Goal: Navigation & Orientation: Find specific page/section

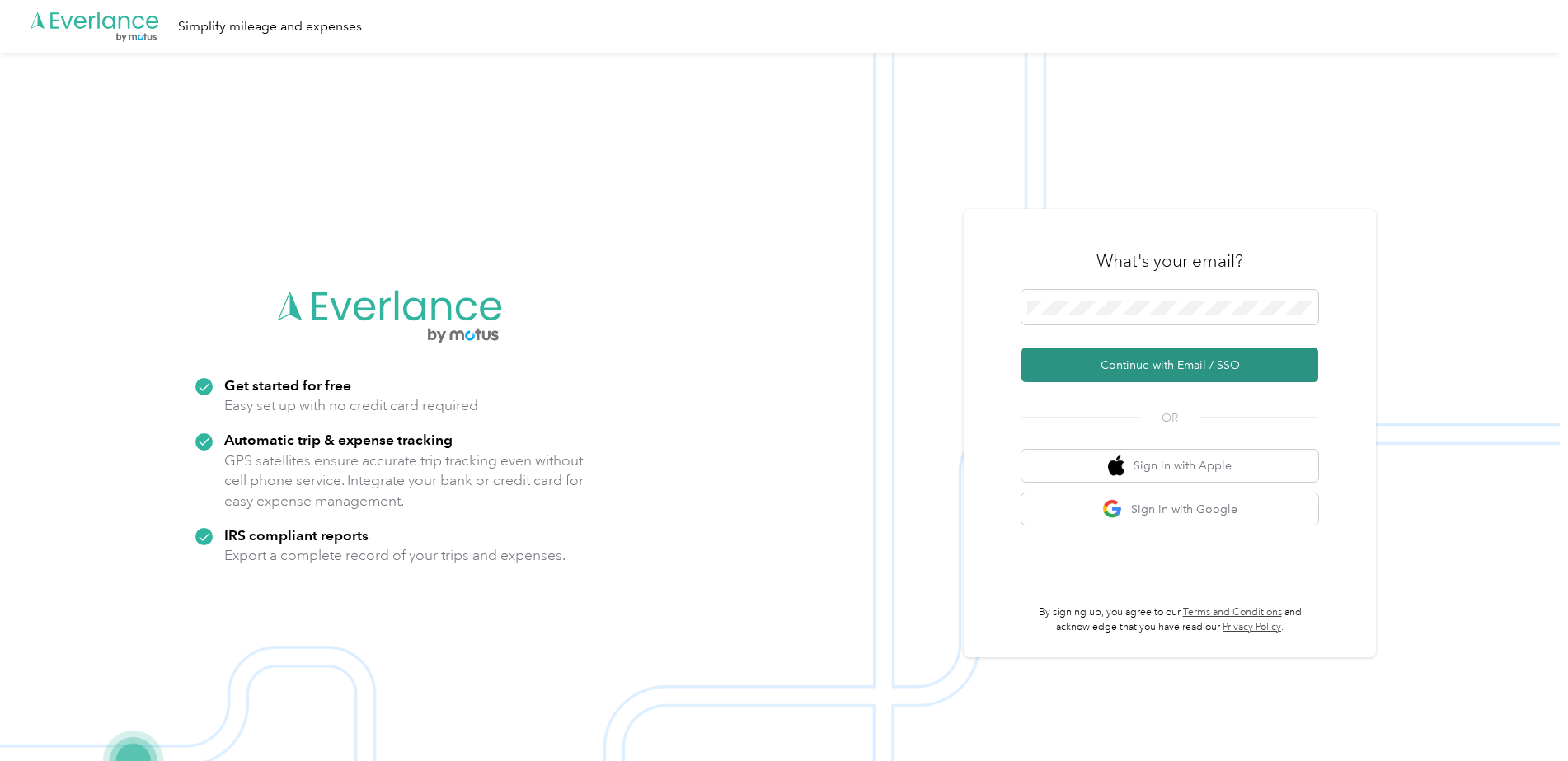
click at [1156, 362] on button "Continue with Email / SSO" at bounding box center [1170, 365] width 297 height 34
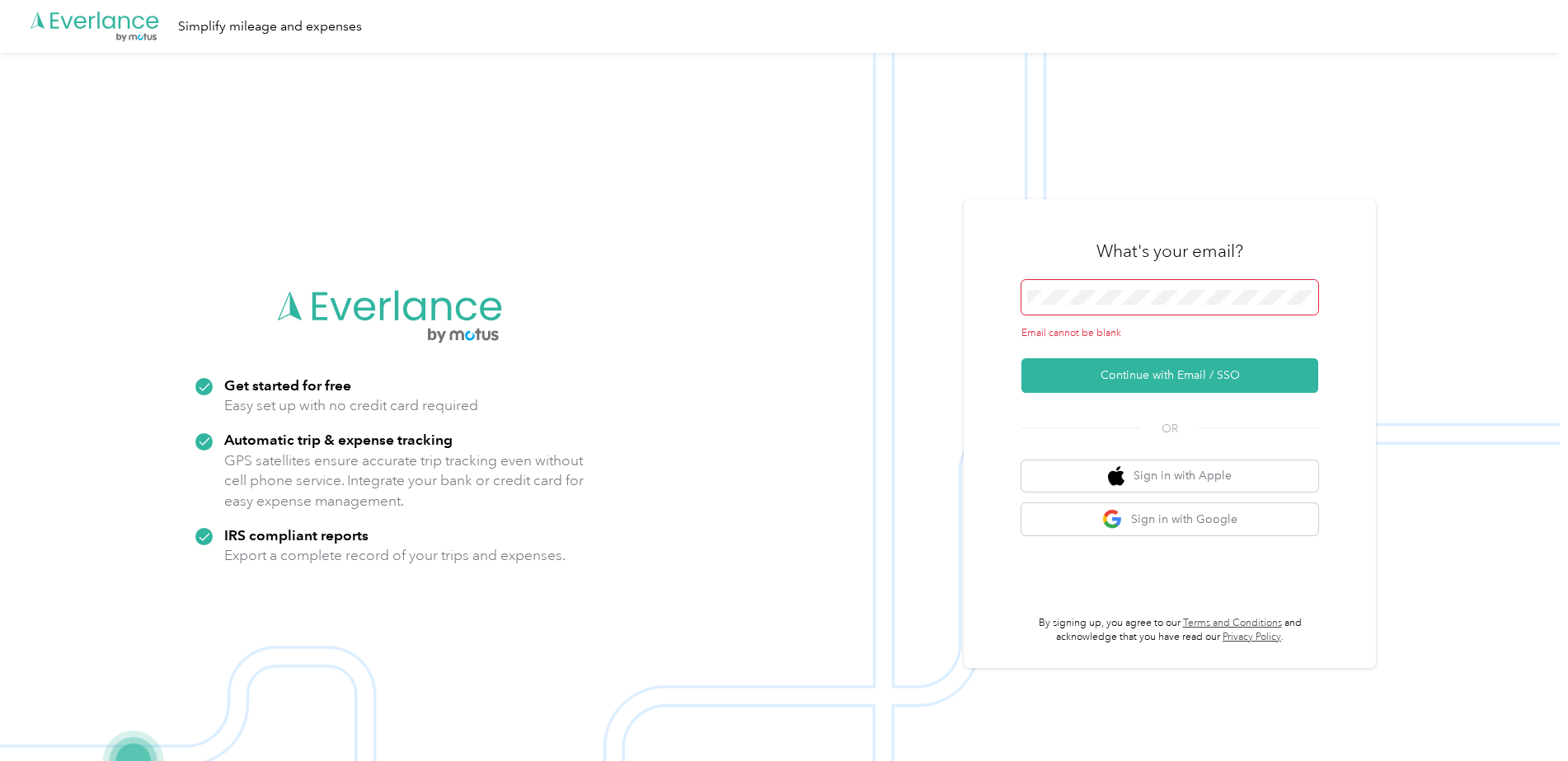
click at [1108, 282] on span at bounding box center [1170, 297] width 297 height 34
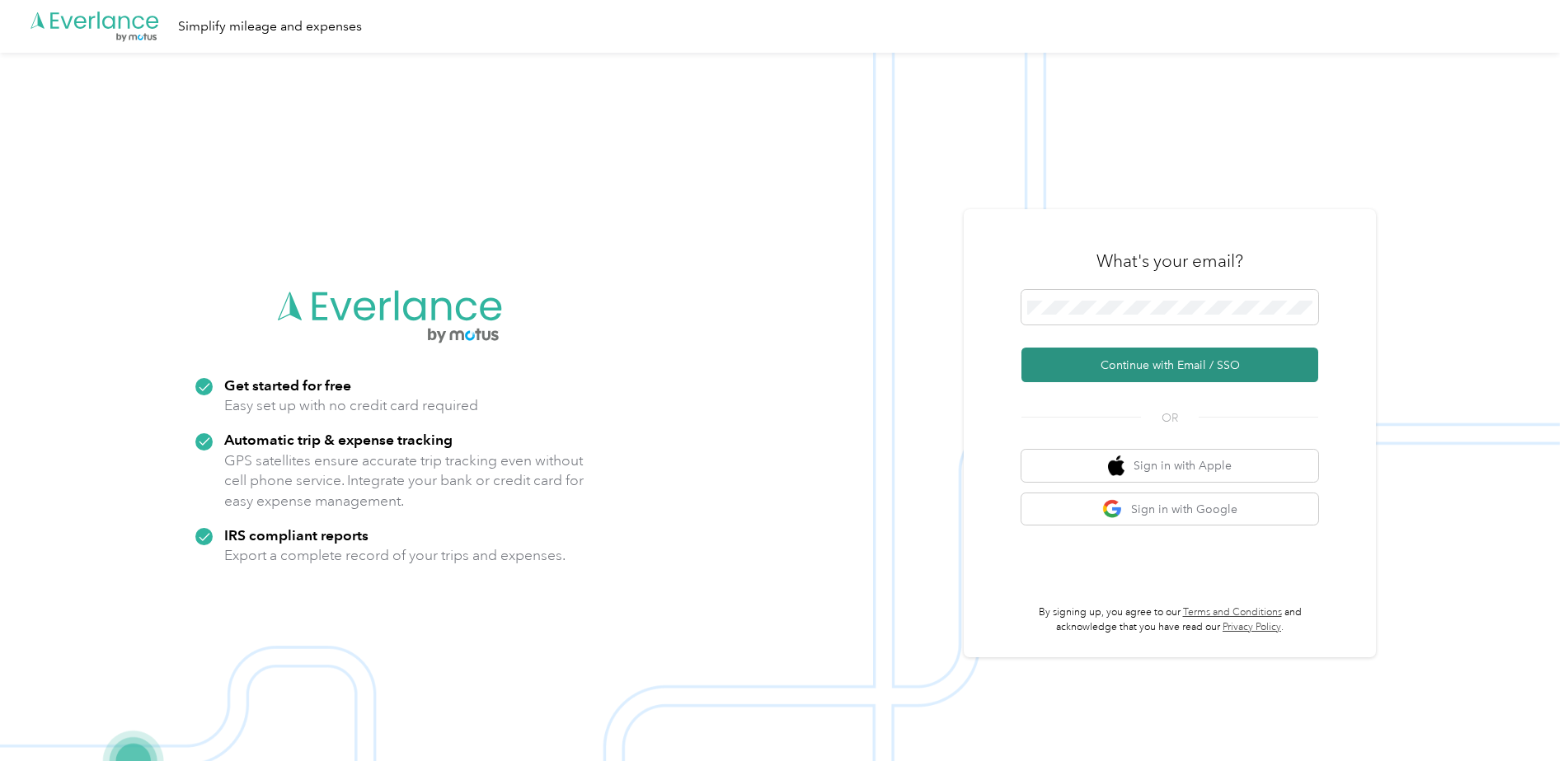
click at [1137, 369] on button "Continue with Email / SSO" at bounding box center [1170, 365] width 297 height 34
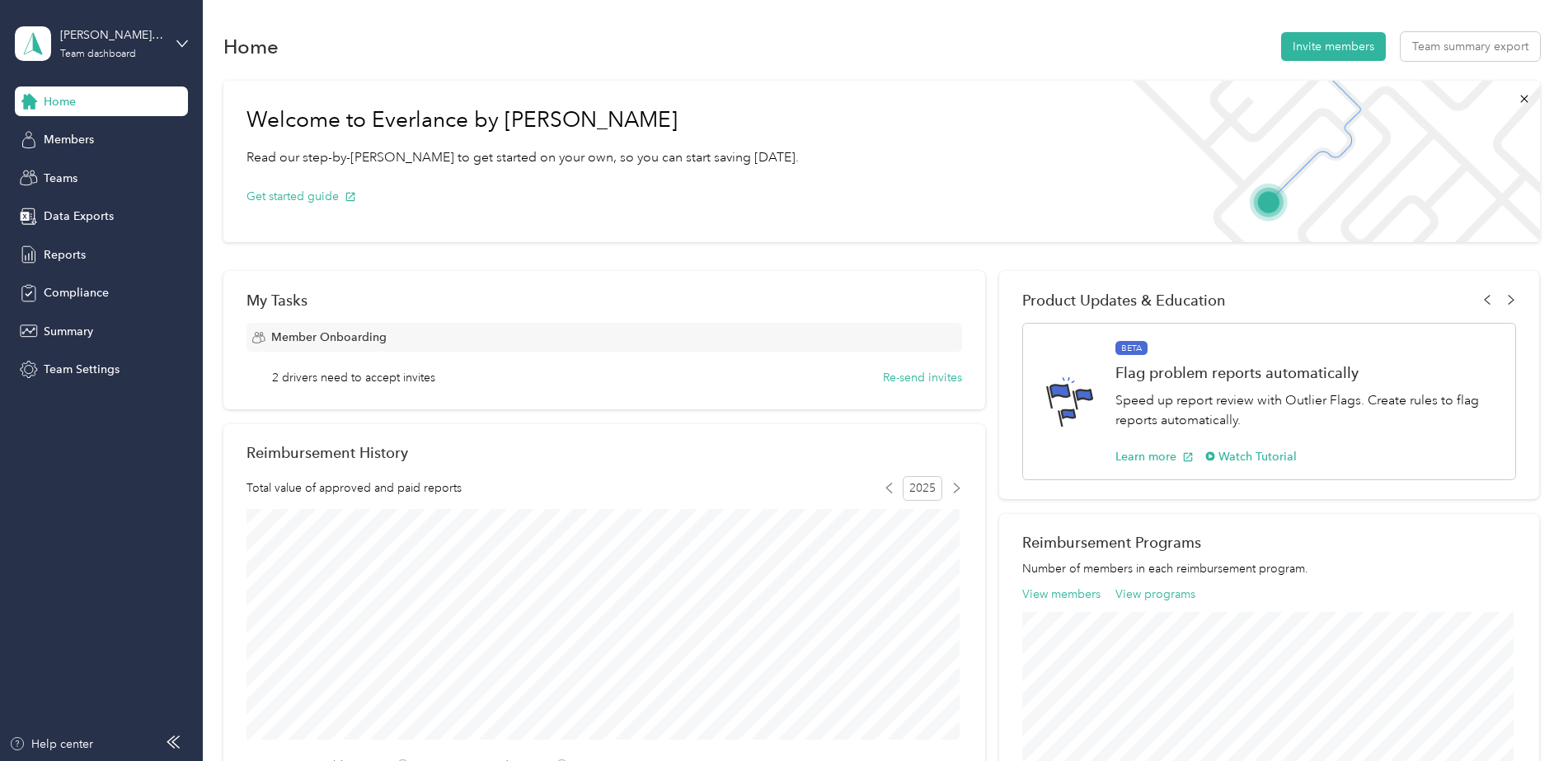
scroll to position [83, 0]
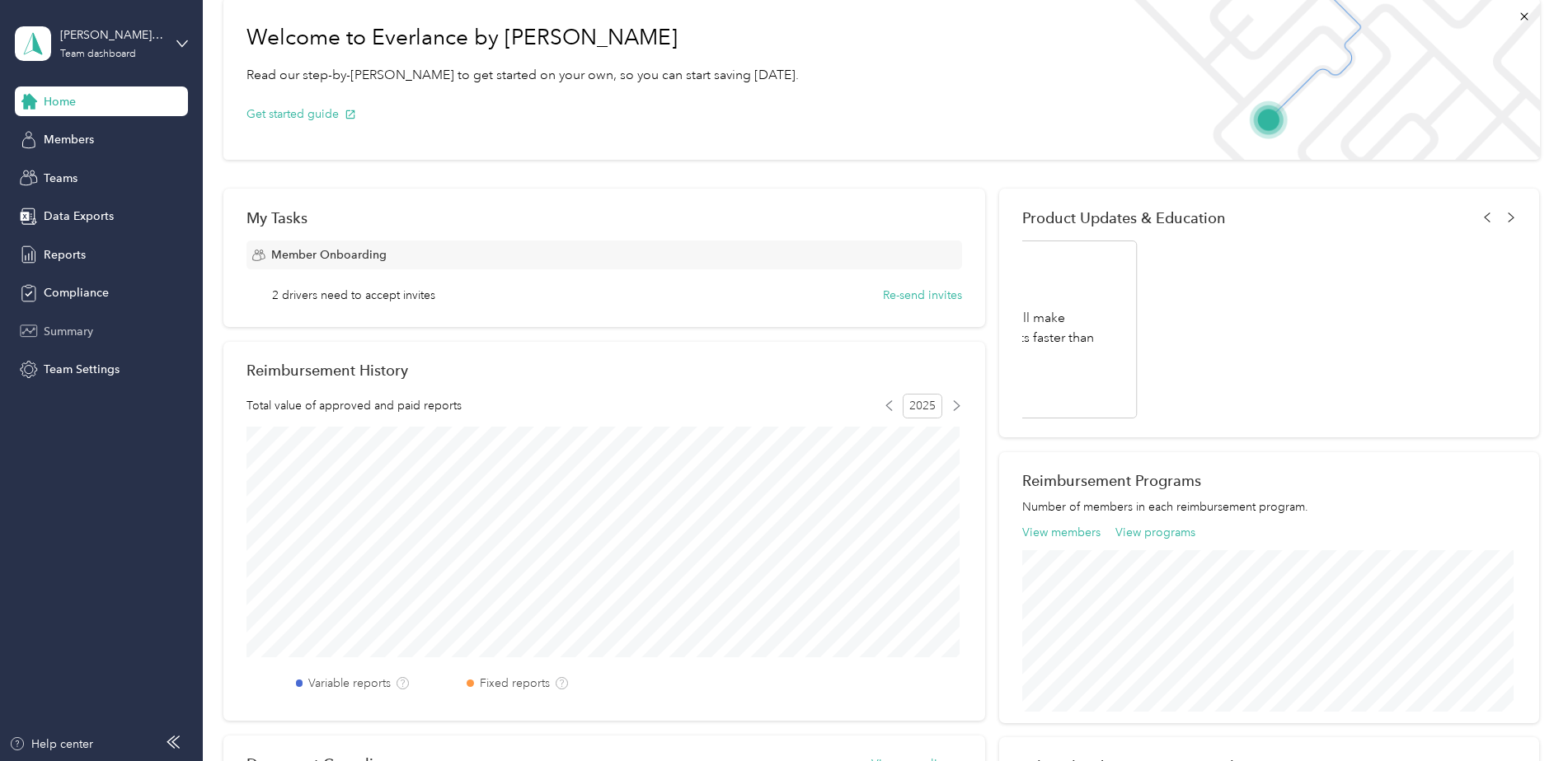
click at [98, 332] on div "Summary" at bounding box center [101, 331] width 173 height 29
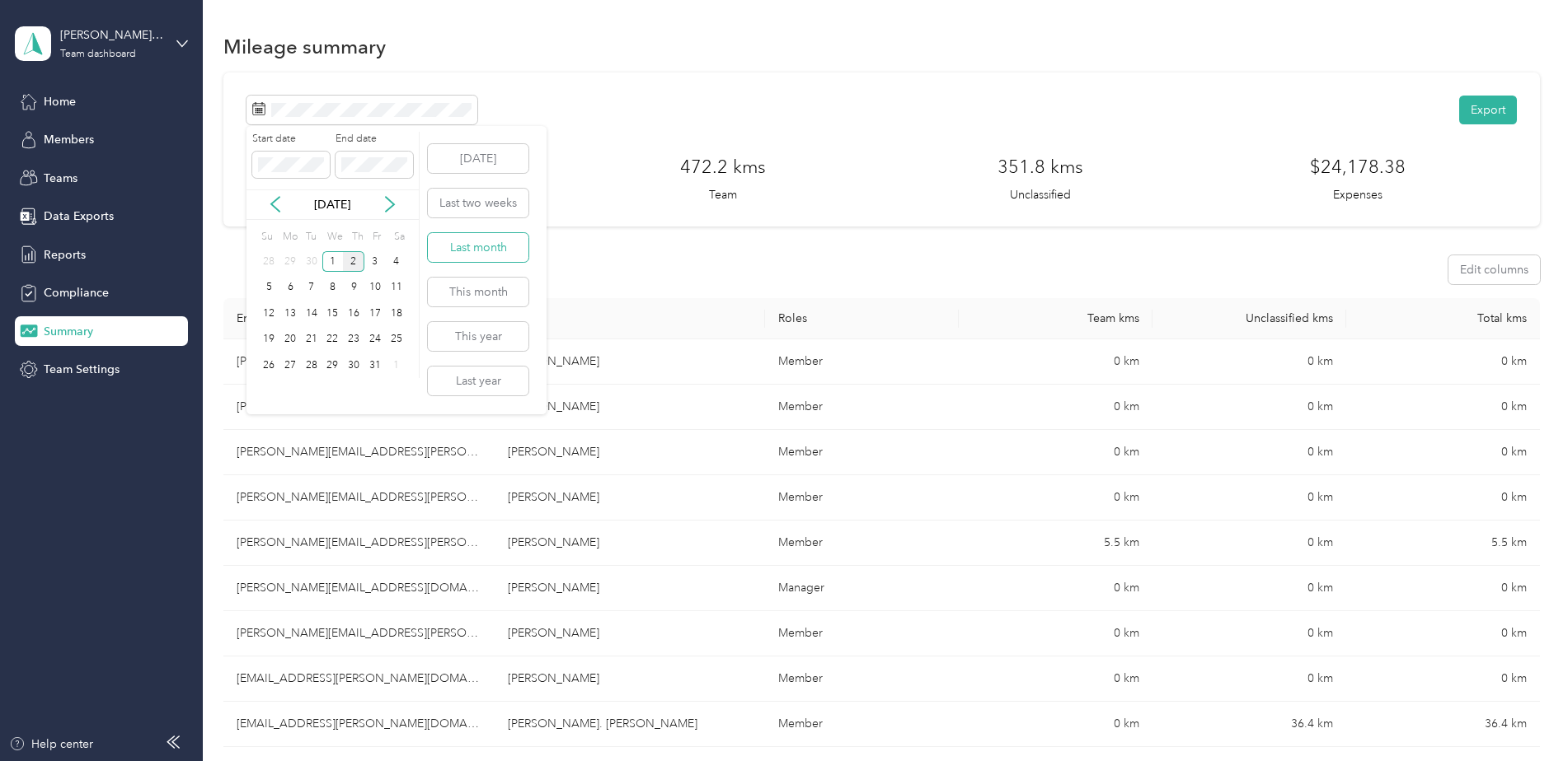
click at [470, 251] on button "Last month" at bounding box center [478, 247] width 100 height 29
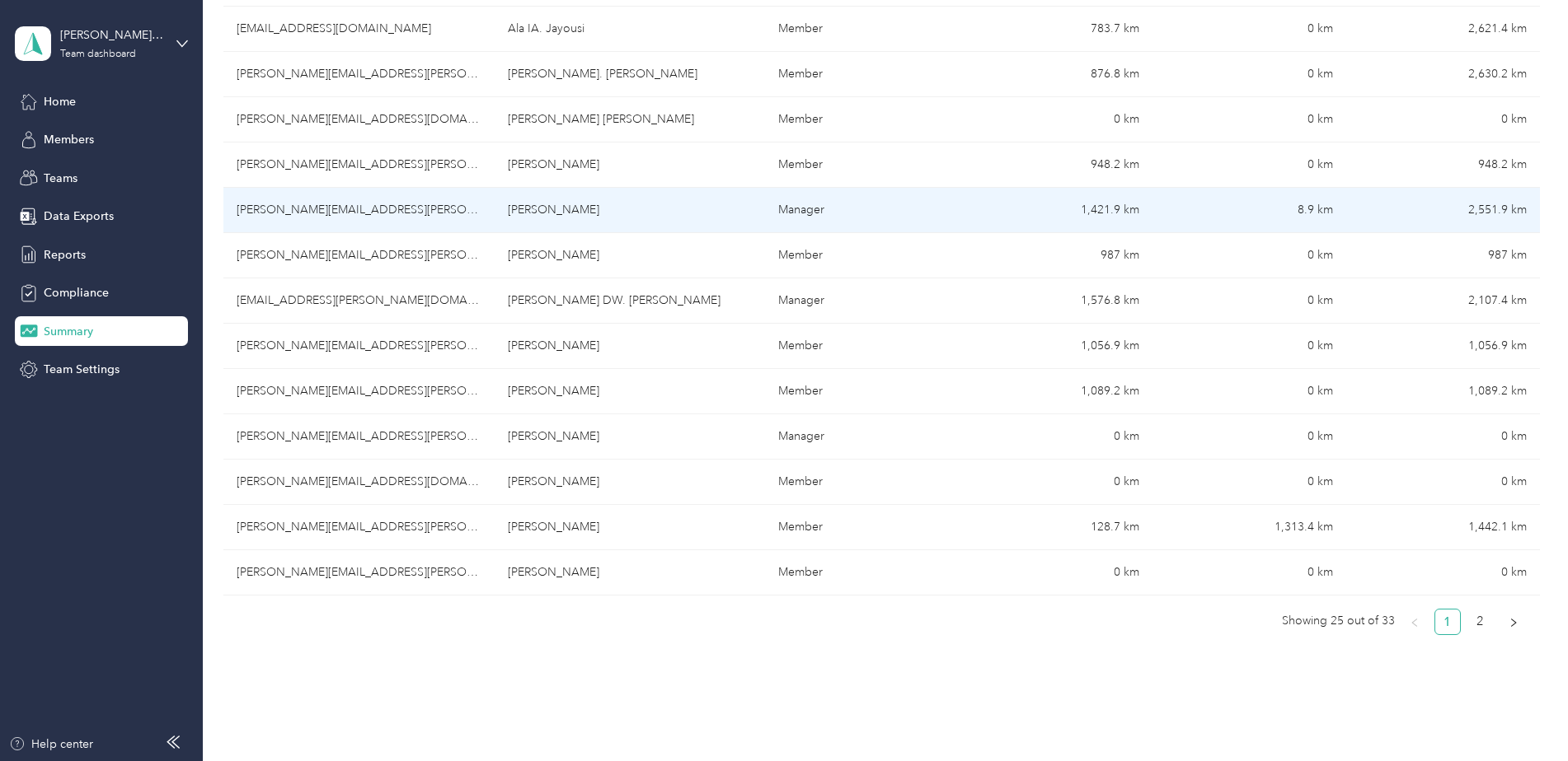
scroll to position [907, 0]
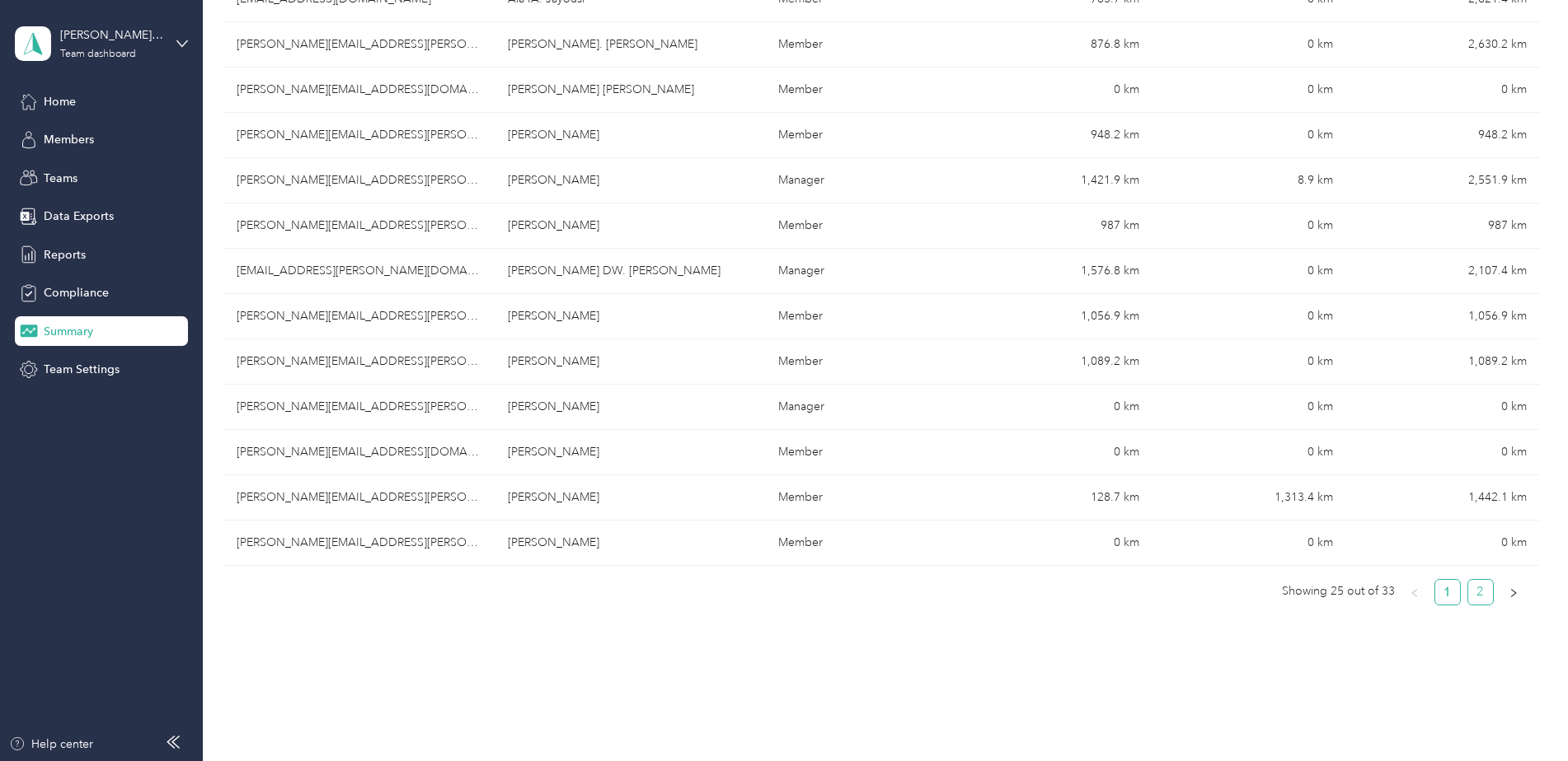
click at [1478, 593] on link "2" at bounding box center [1480, 592] width 25 height 25
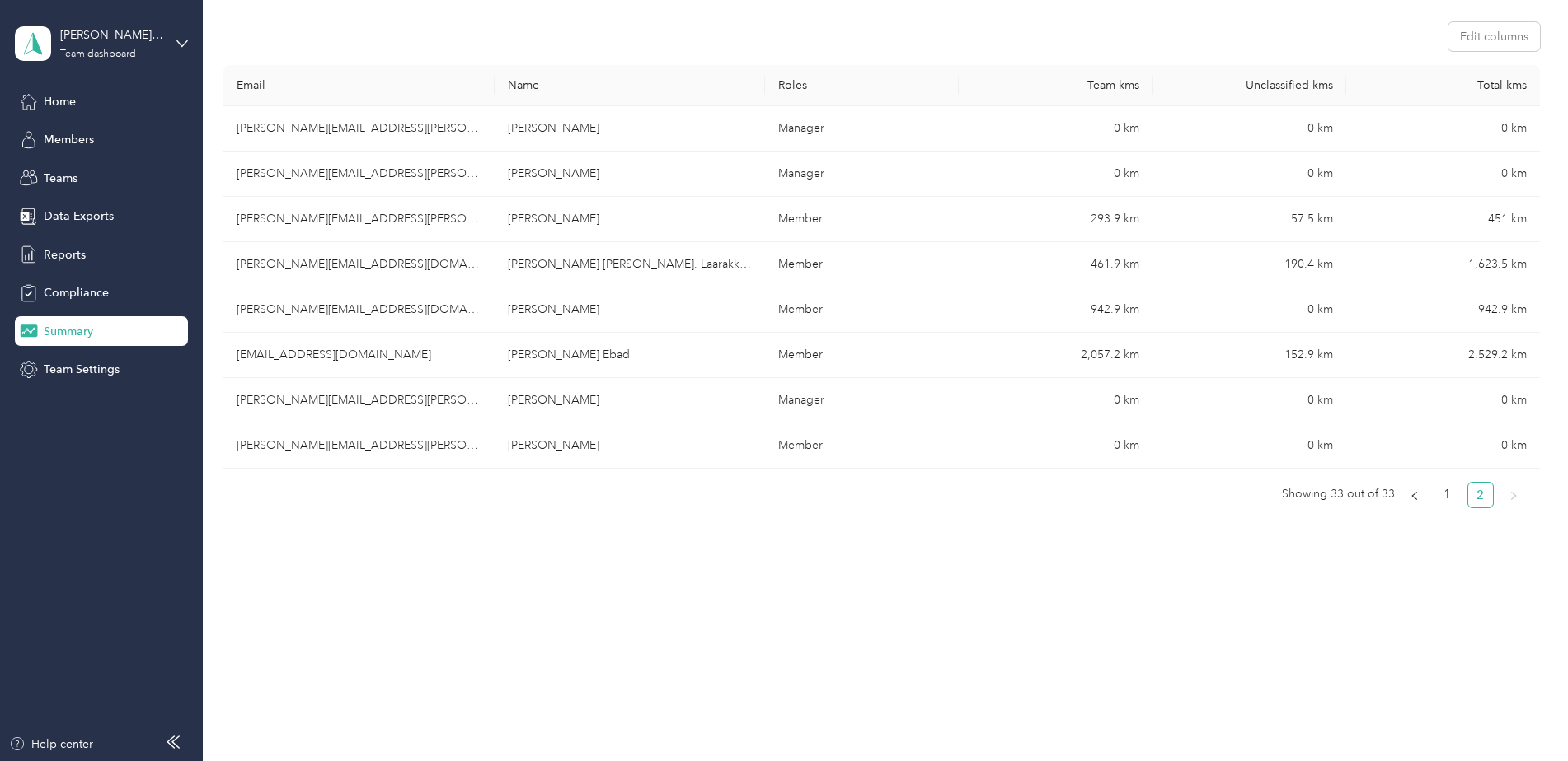
scroll to position [233, 0]
click at [1443, 495] on link "1" at bounding box center [1447, 495] width 25 height 25
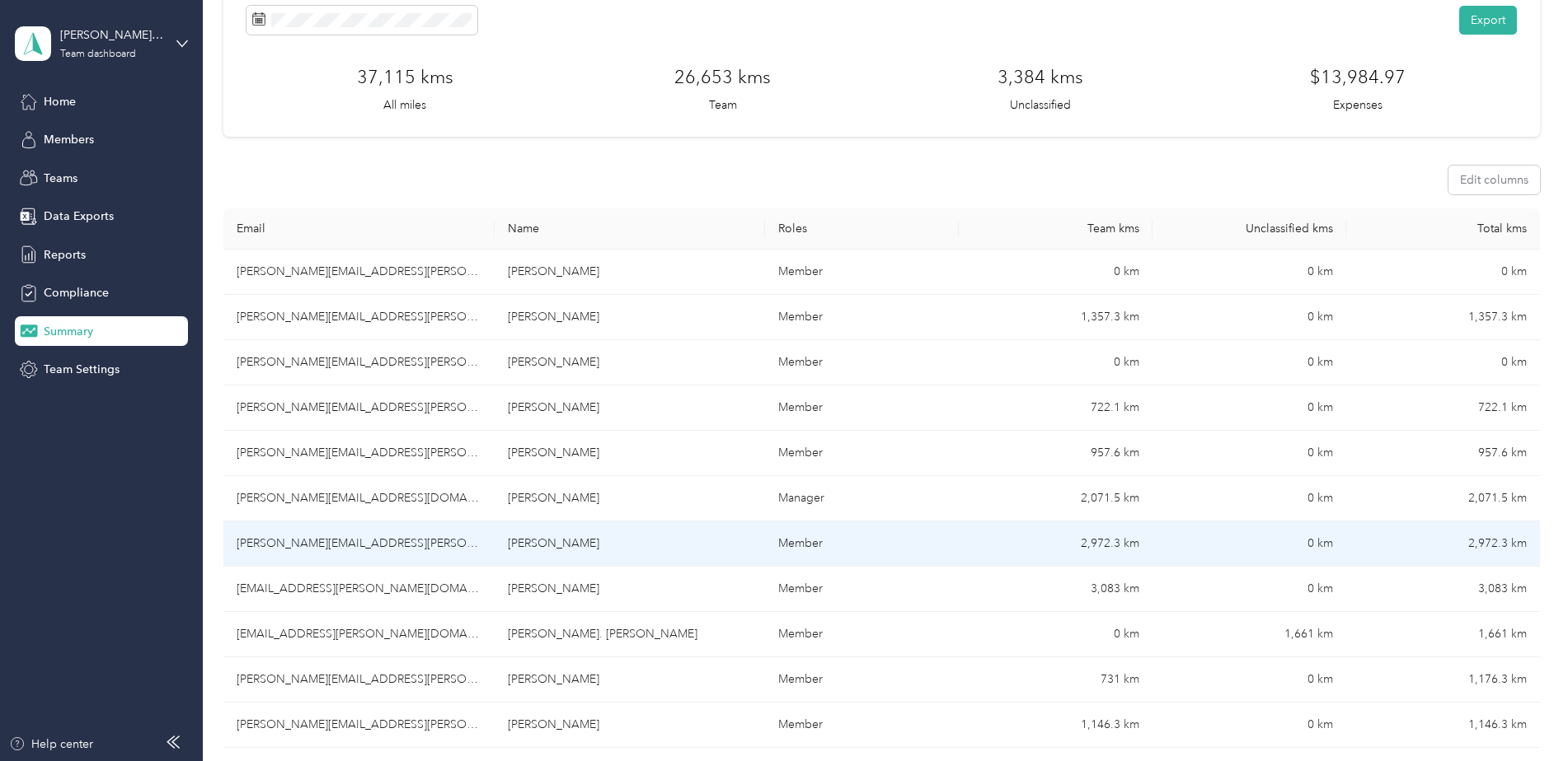
scroll to position [69, 0]
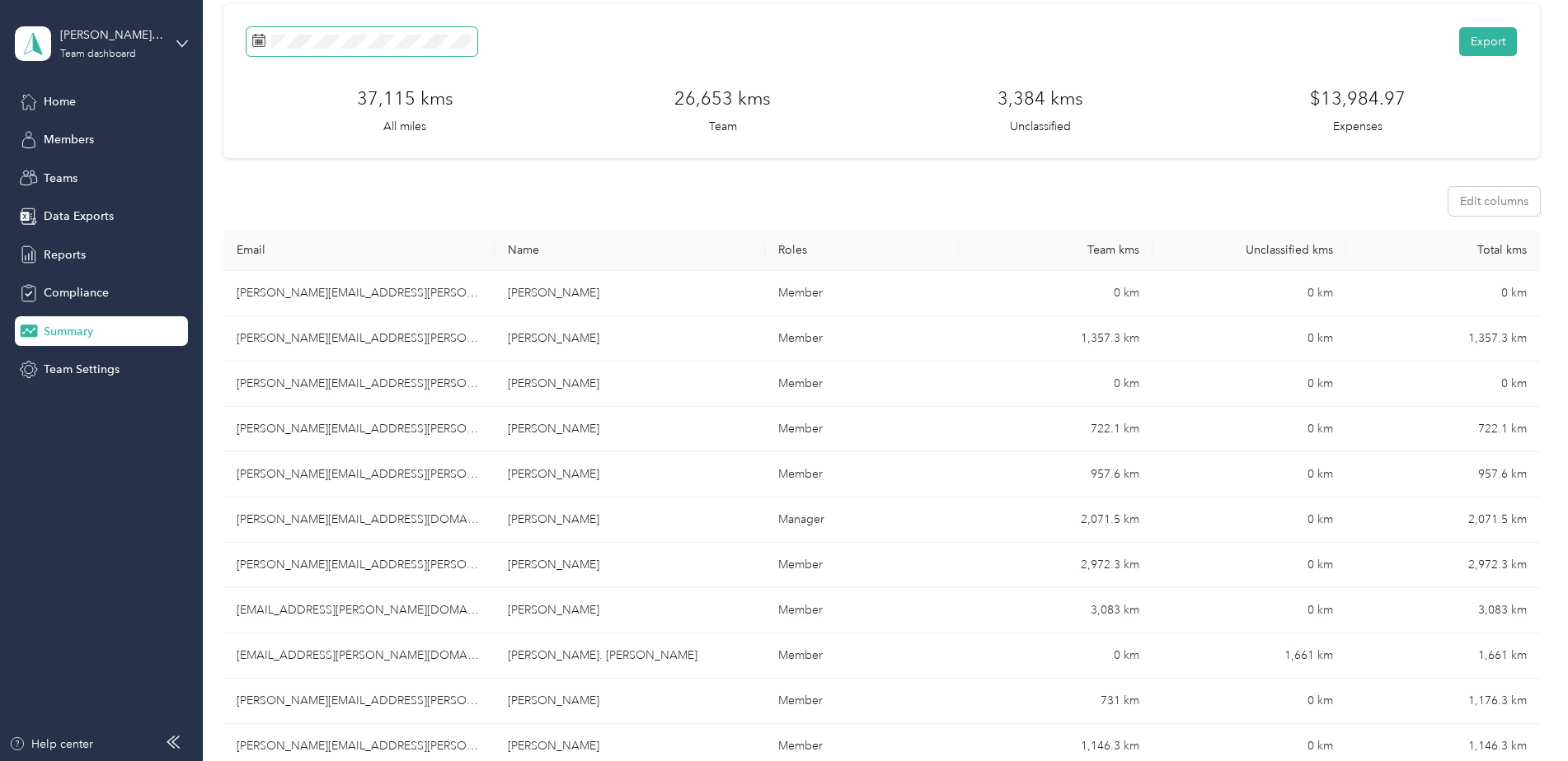
click at [429, 33] on span at bounding box center [362, 41] width 231 height 29
click at [429, 50] on span at bounding box center [362, 41] width 231 height 29
click at [363, 31] on span at bounding box center [362, 41] width 231 height 29
click at [259, 41] on icon at bounding box center [258, 39] width 13 height 13
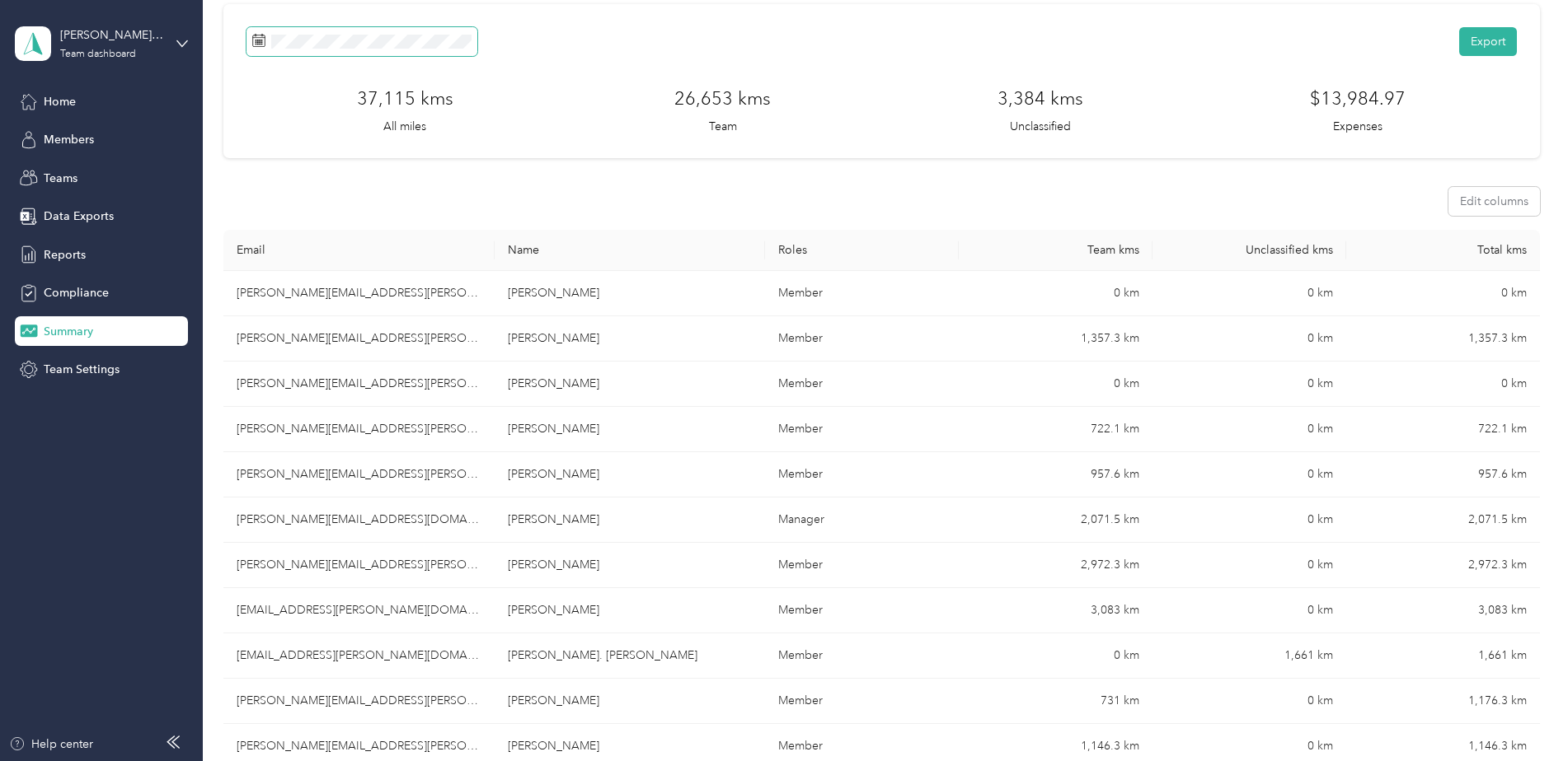
click at [259, 41] on icon at bounding box center [258, 39] width 13 height 13
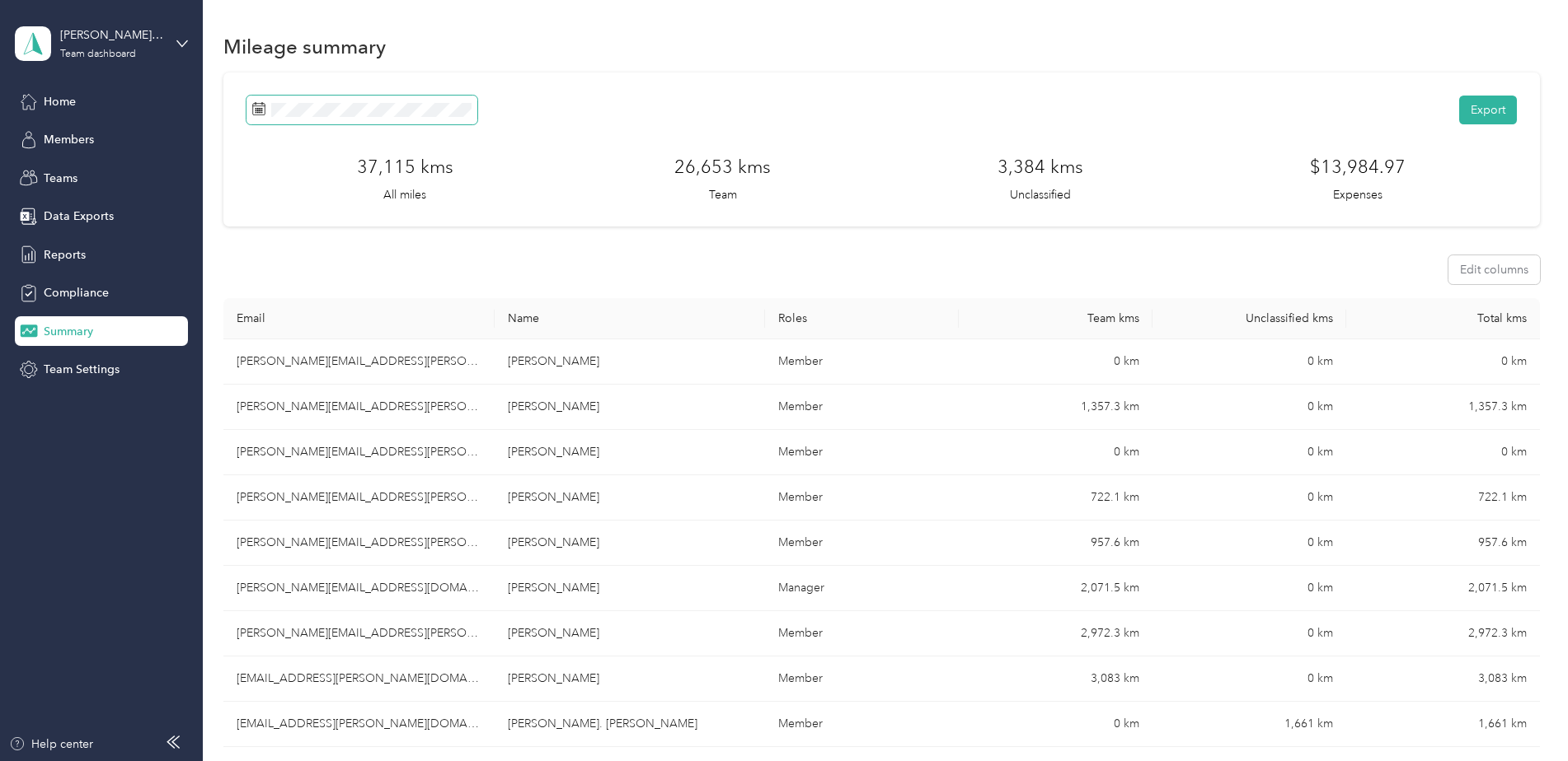
drag, startPoint x: 384, startPoint y: 122, endPoint x: 356, endPoint y: 101, distance: 35.0
click at [356, 101] on span at bounding box center [362, 109] width 231 height 29
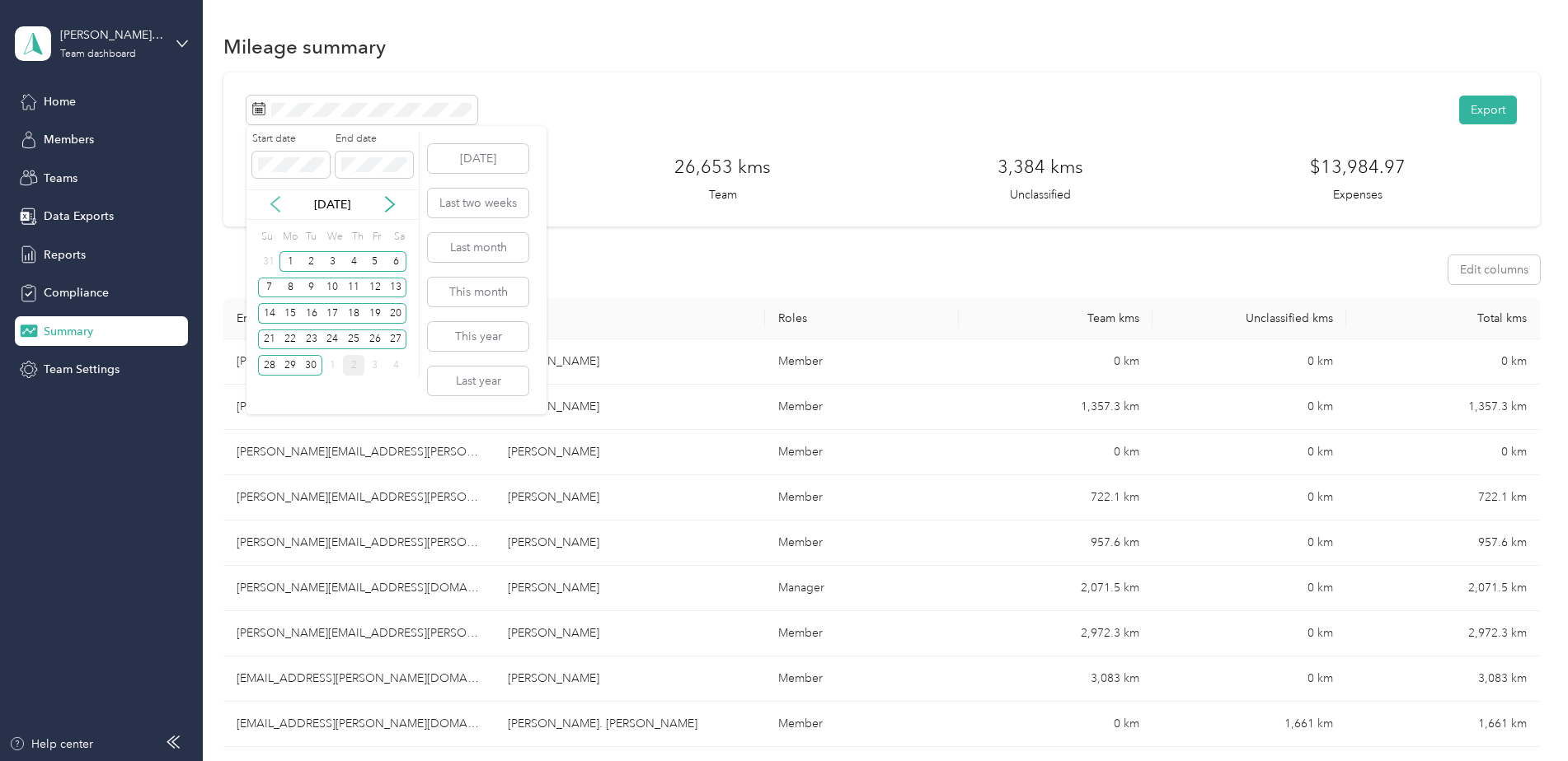
click at [274, 201] on icon at bounding box center [275, 205] width 8 height 15
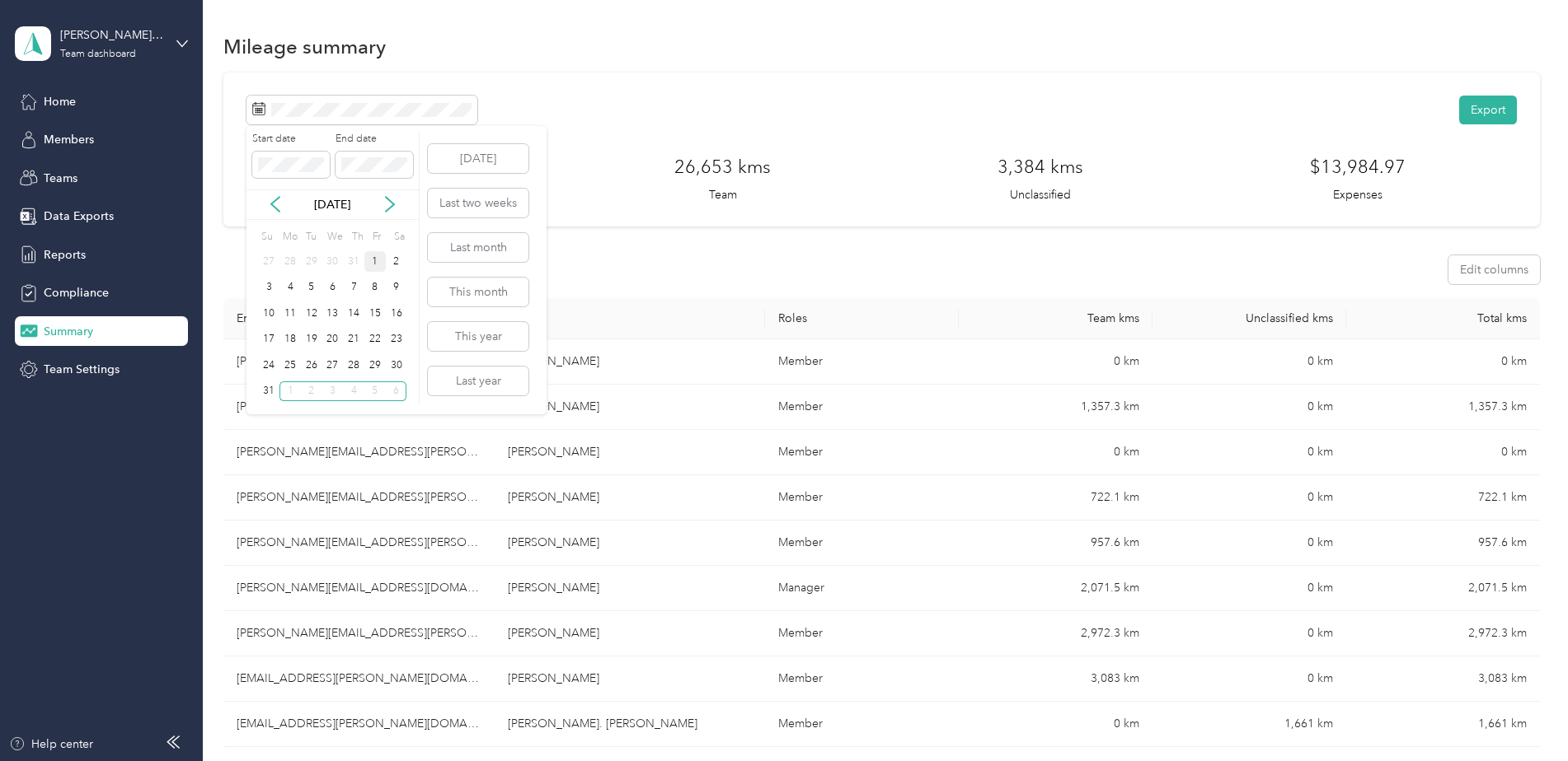
click at [371, 264] on div "1" at bounding box center [375, 262] width 22 height 21
click at [398, 360] on div "30" at bounding box center [396, 365] width 22 height 21
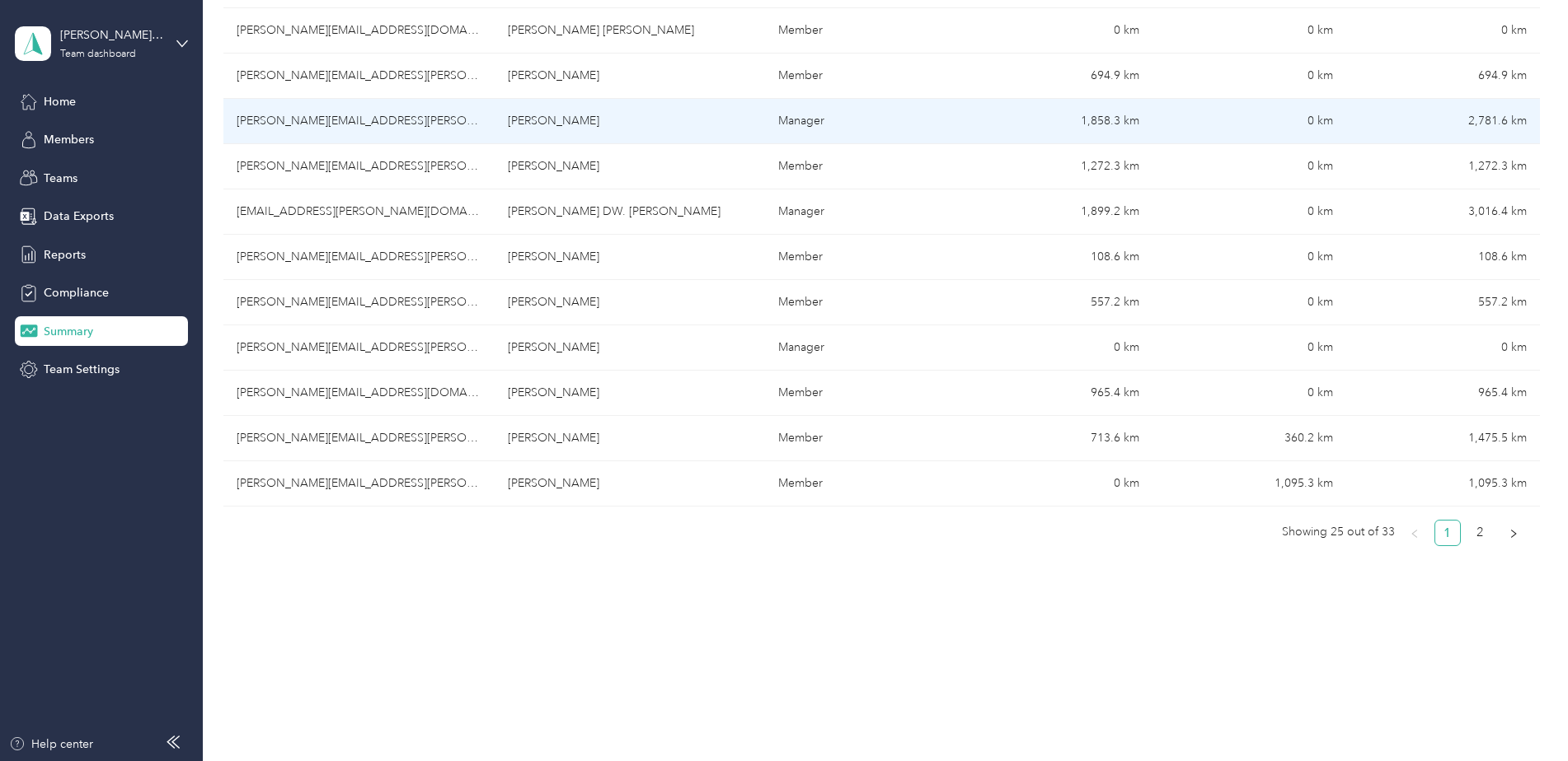
scroll to position [989, 0]
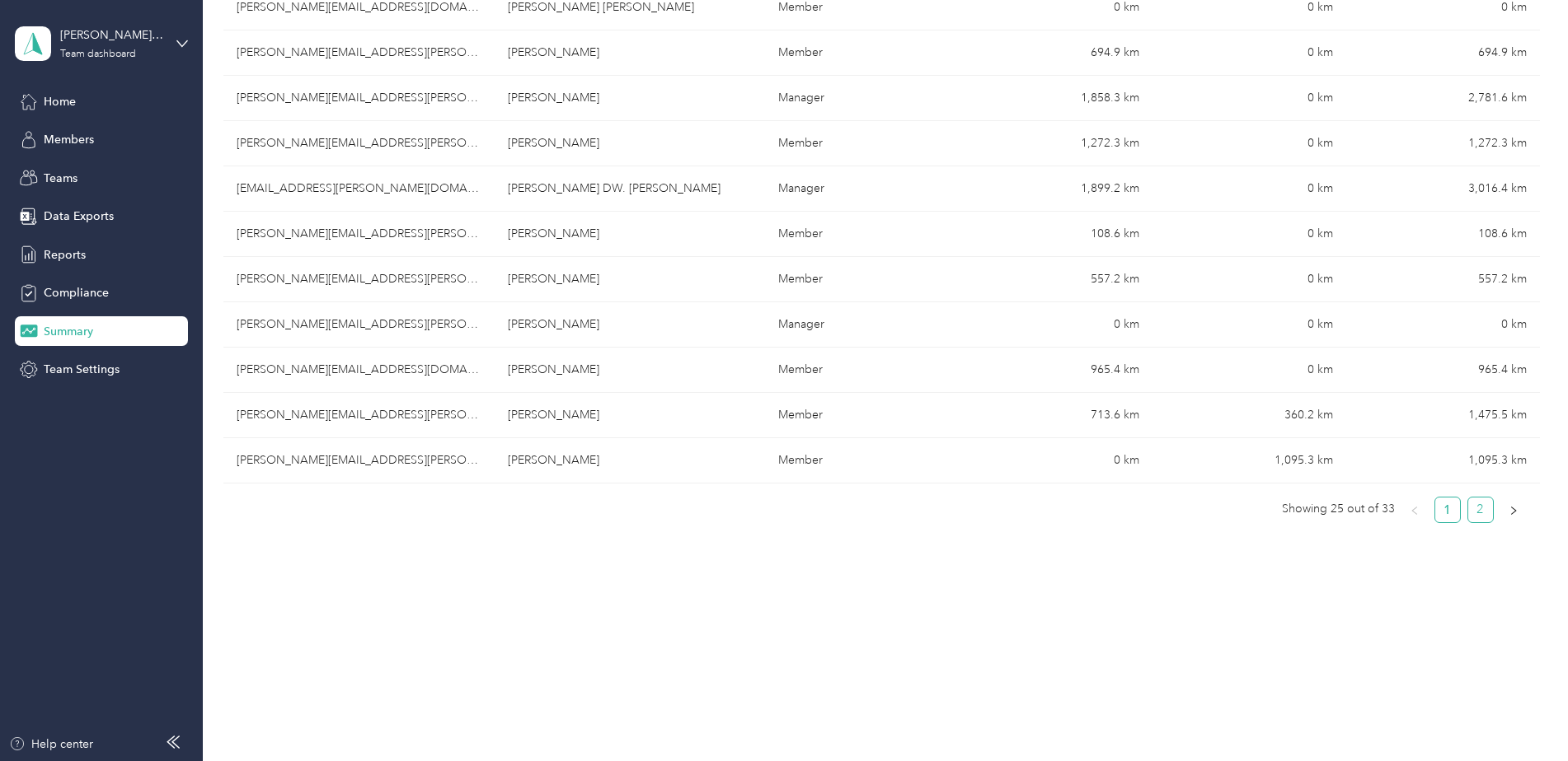
click at [1473, 513] on link "2" at bounding box center [1480, 509] width 25 height 25
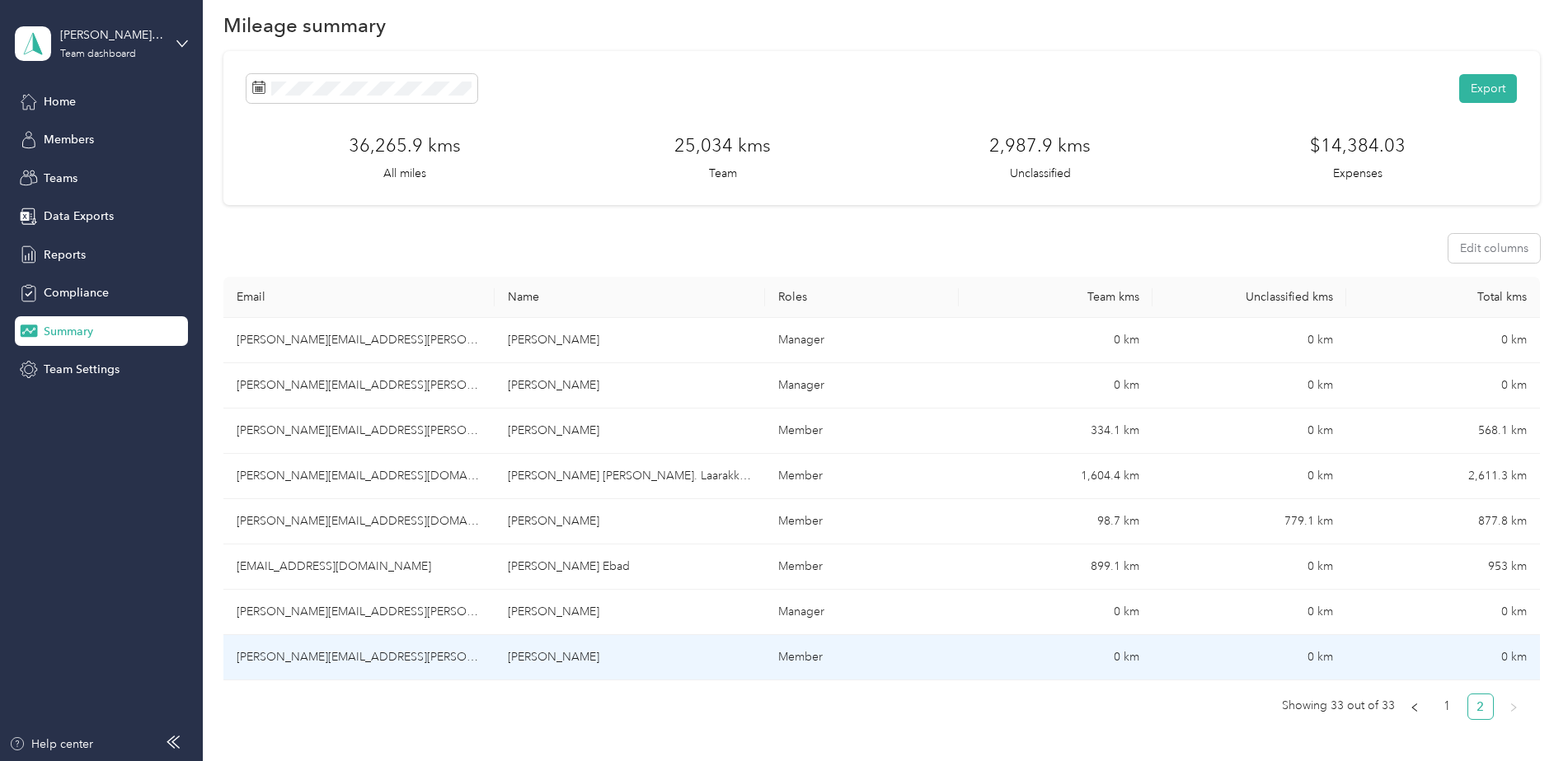
scroll to position [0, 0]
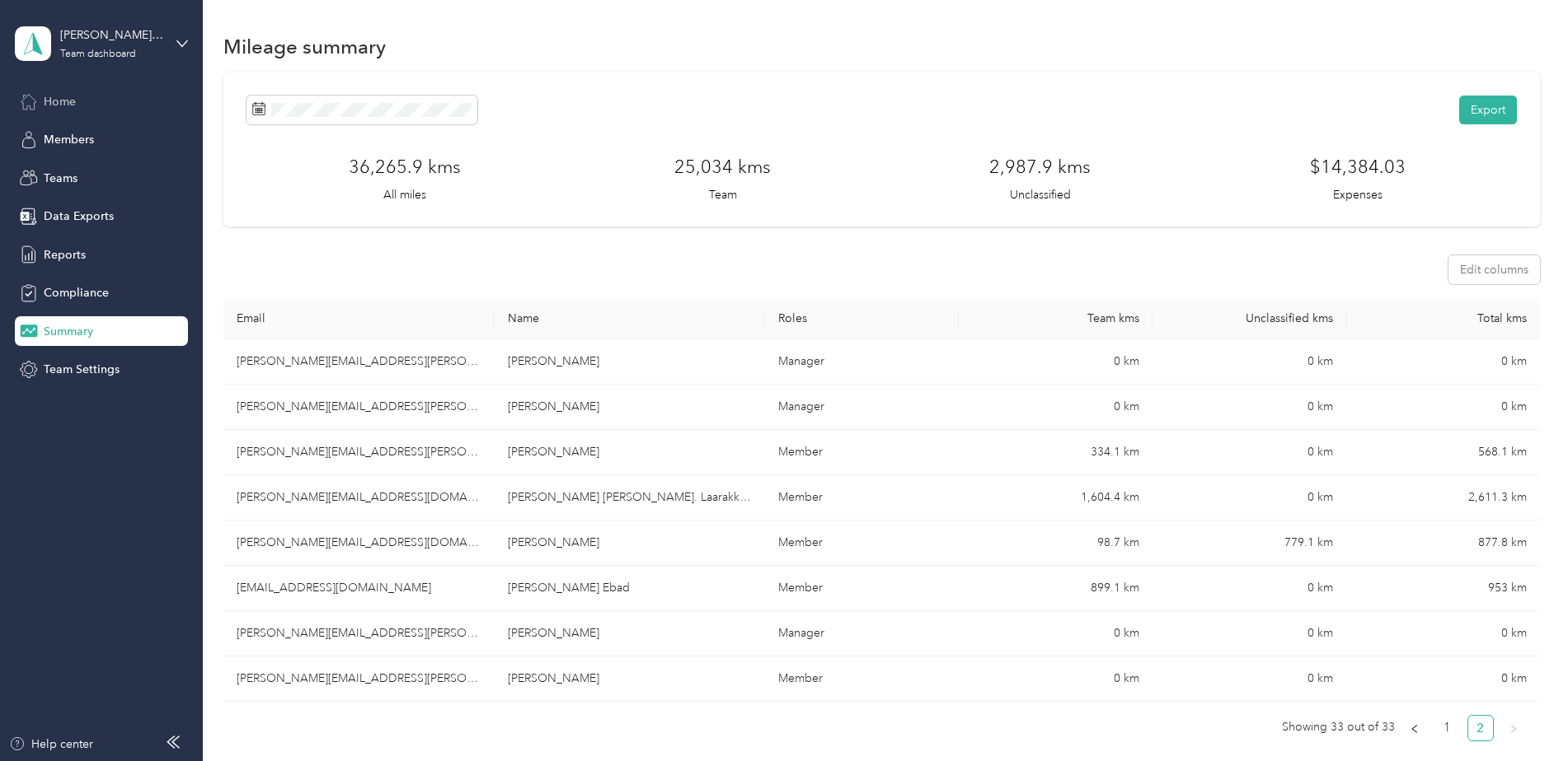
click at [76, 96] on span "Home" at bounding box center [59, 102] width 32 height 18
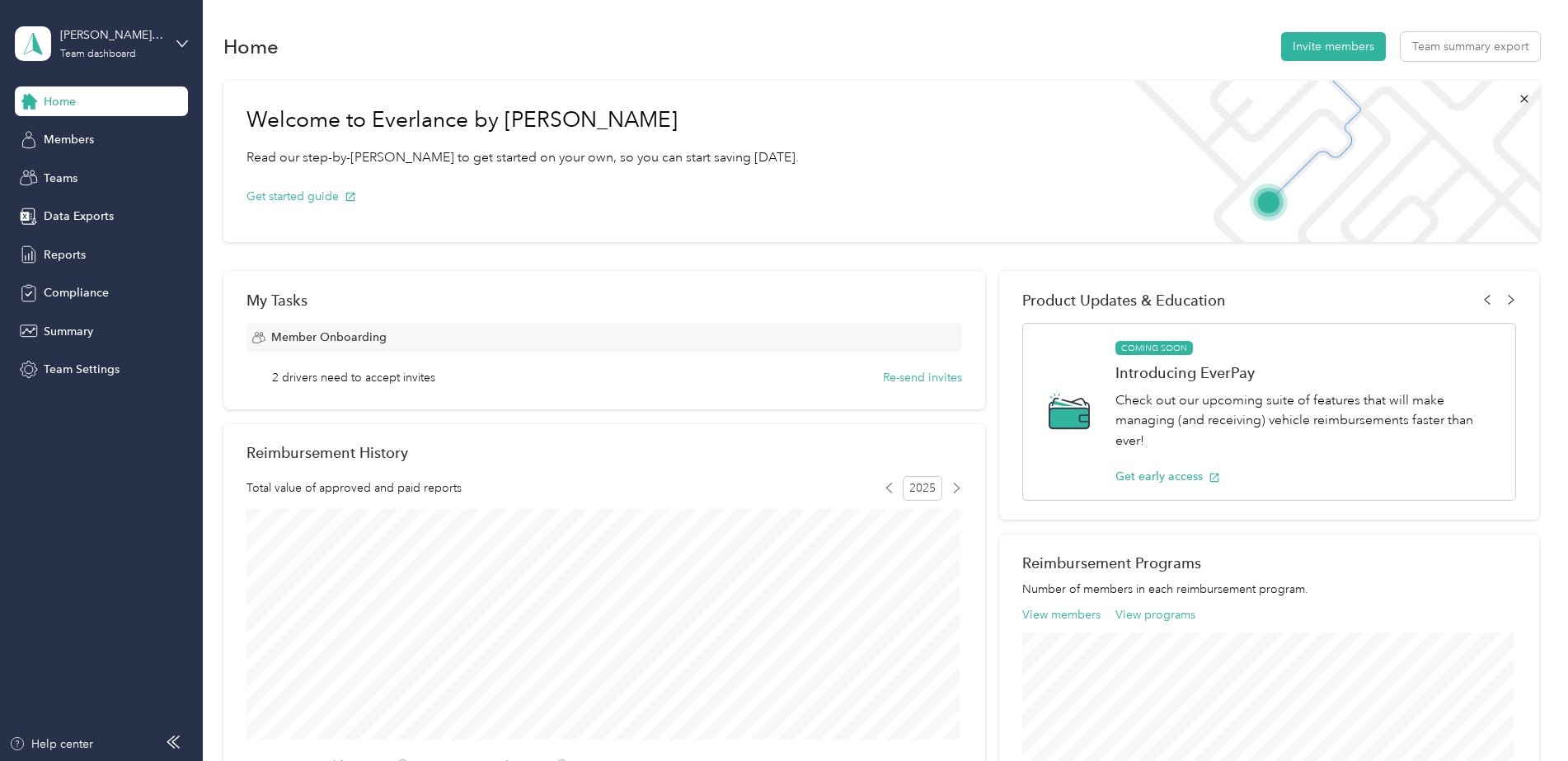
click at [291, 343] on span "Member Onboarding" at bounding box center [329, 337] width 115 height 18
click at [256, 333] on icon at bounding box center [258, 337] width 13 height 13
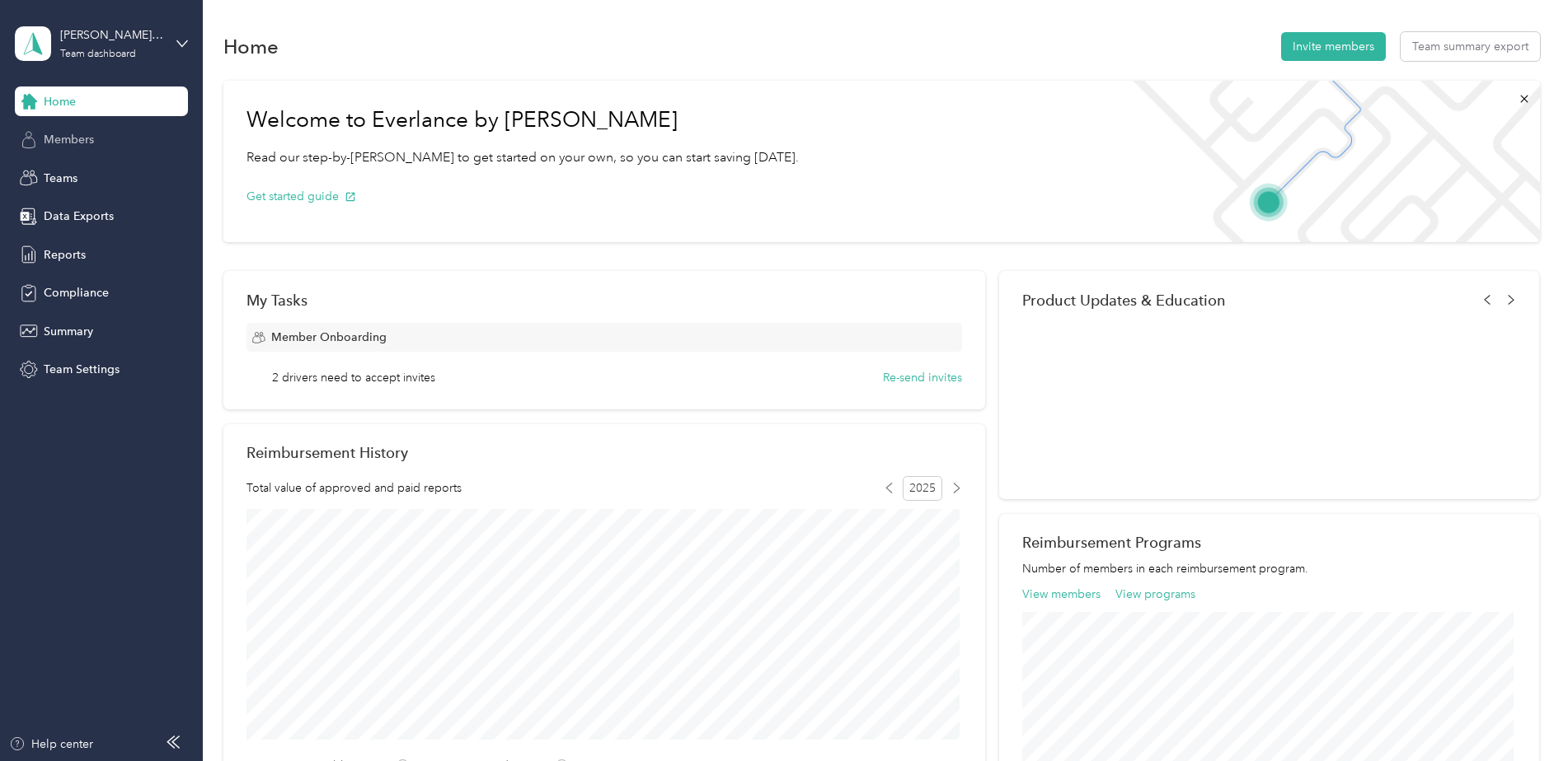
click at [60, 136] on span "Members" at bounding box center [68, 140] width 50 height 18
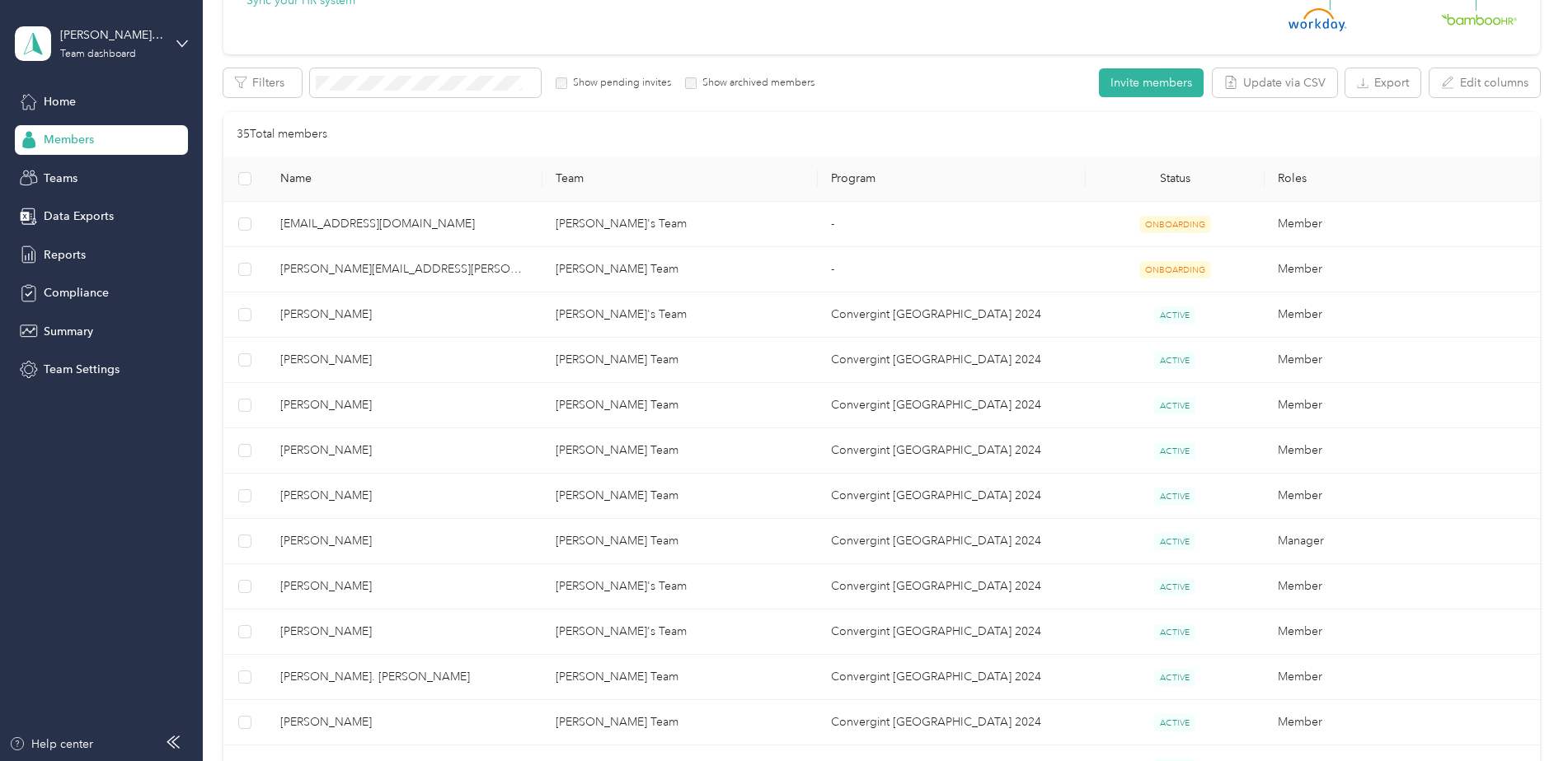
scroll to position [144, 0]
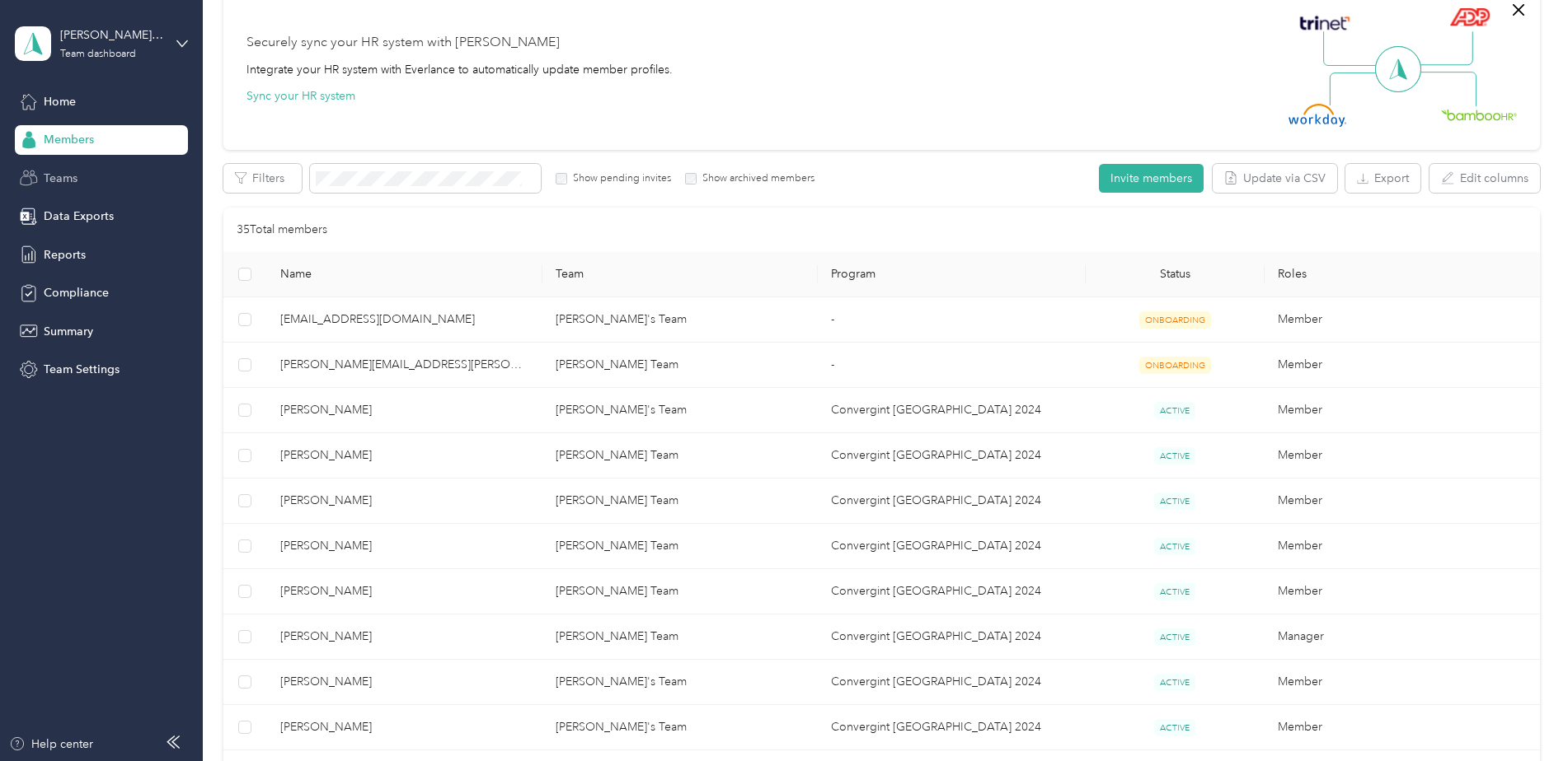
click at [20, 185] on icon at bounding box center [29, 178] width 18 height 18
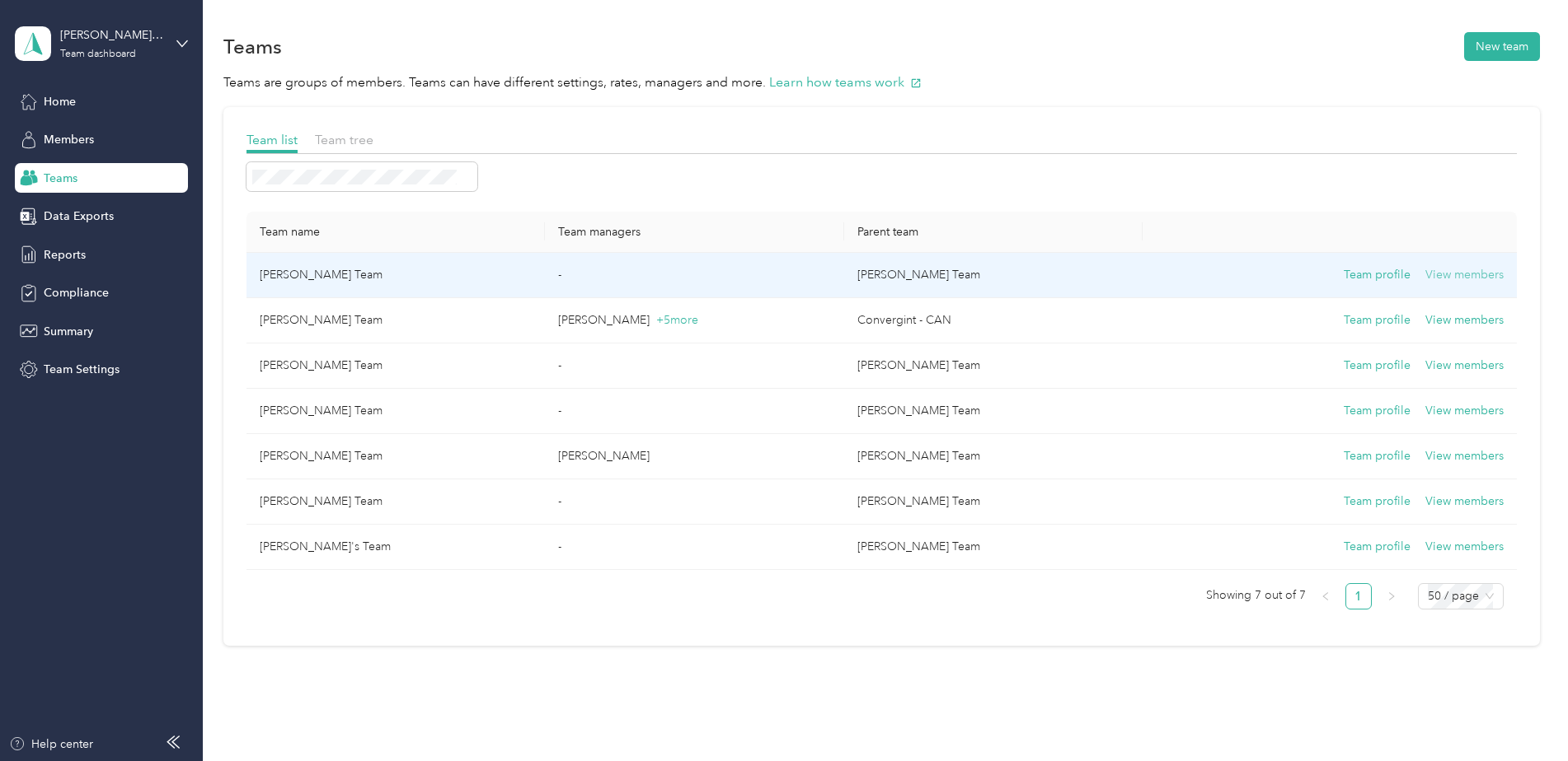
click at [1488, 270] on button "View members" at bounding box center [1465, 275] width 79 height 18
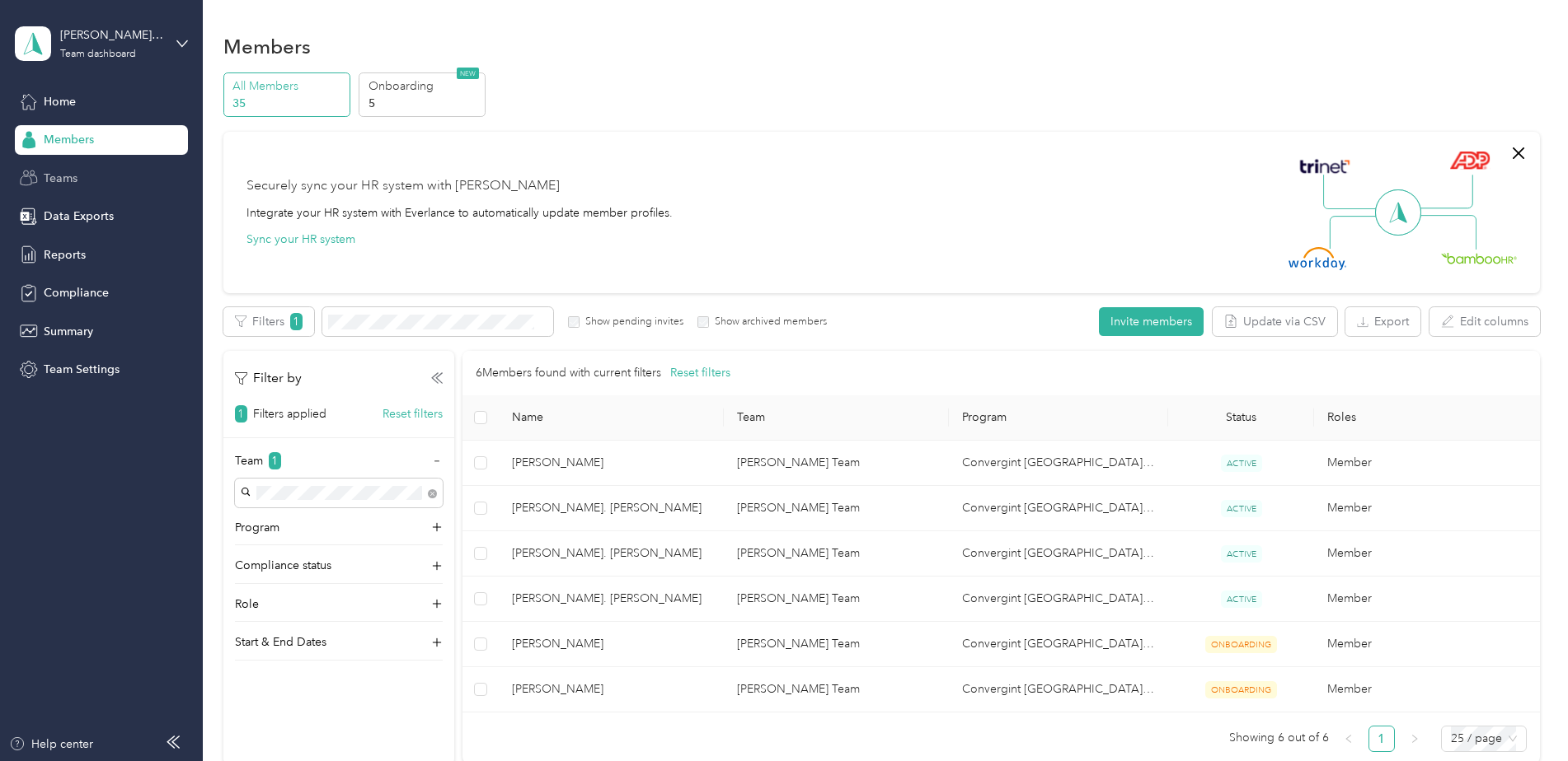
click at [111, 146] on div "Members" at bounding box center [101, 140] width 173 height 29
click at [67, 174] on span "Teams" at bounding box center [60, 179] width 33 height 18
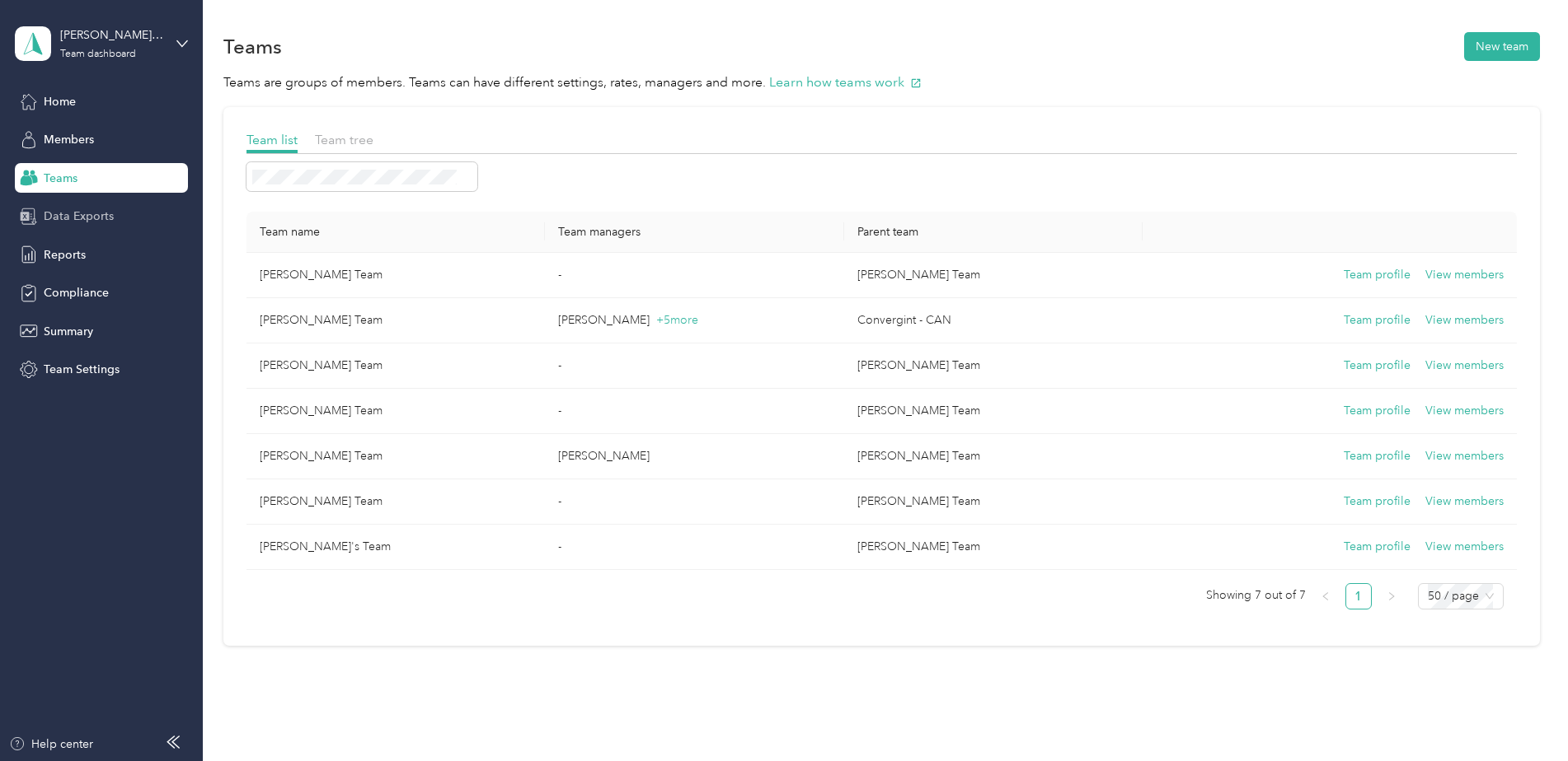
click at [62, 222] on span "Data Exports" at bounding box center [78, 216] width 70 height 18
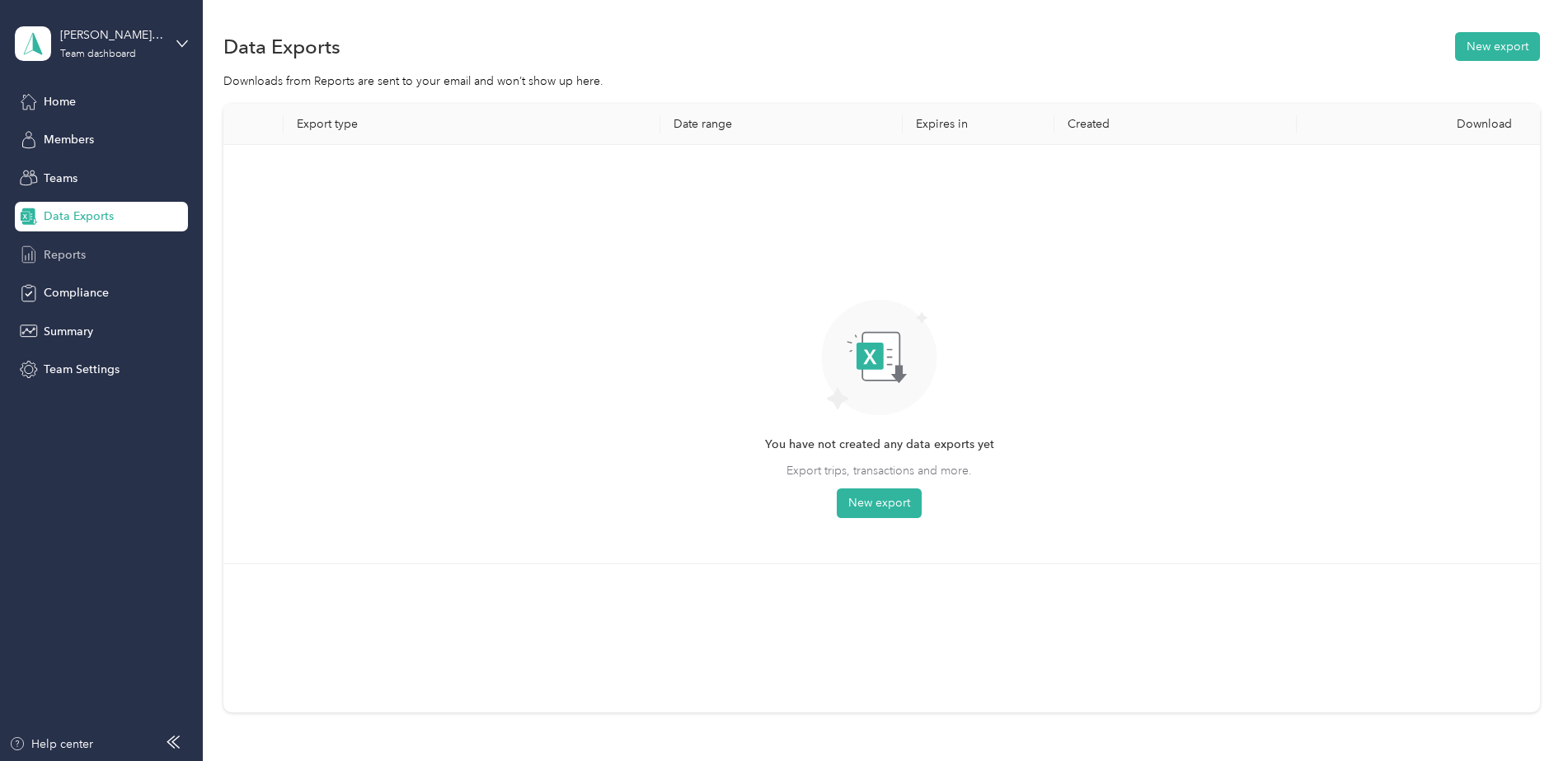
click at [58, 260] on span "Reports" at bounding box center [64, 256] width 42 height 18
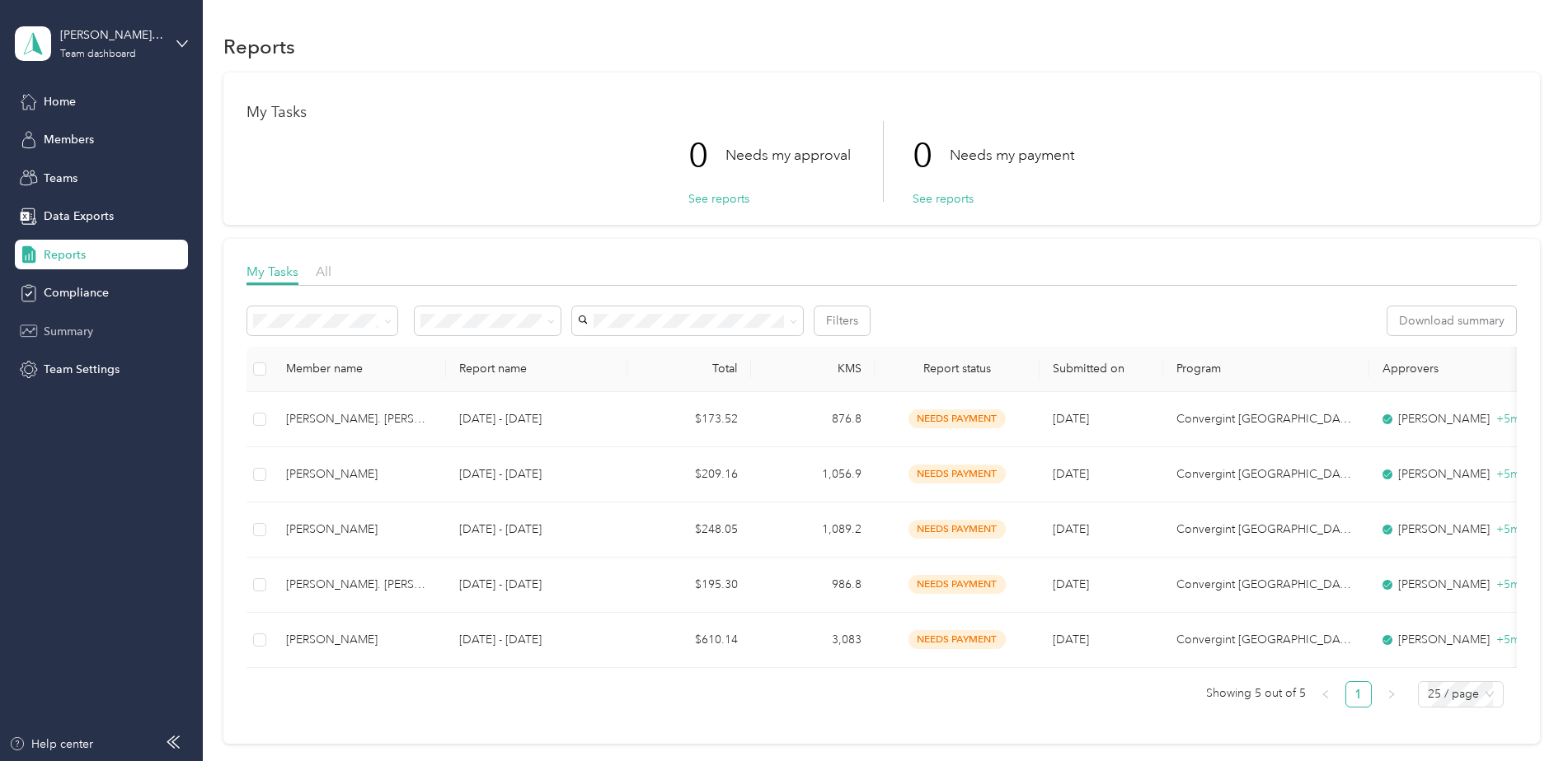
click at [91, 320] on div "Summary" at bounding box center [101, 331] width 173 height 29
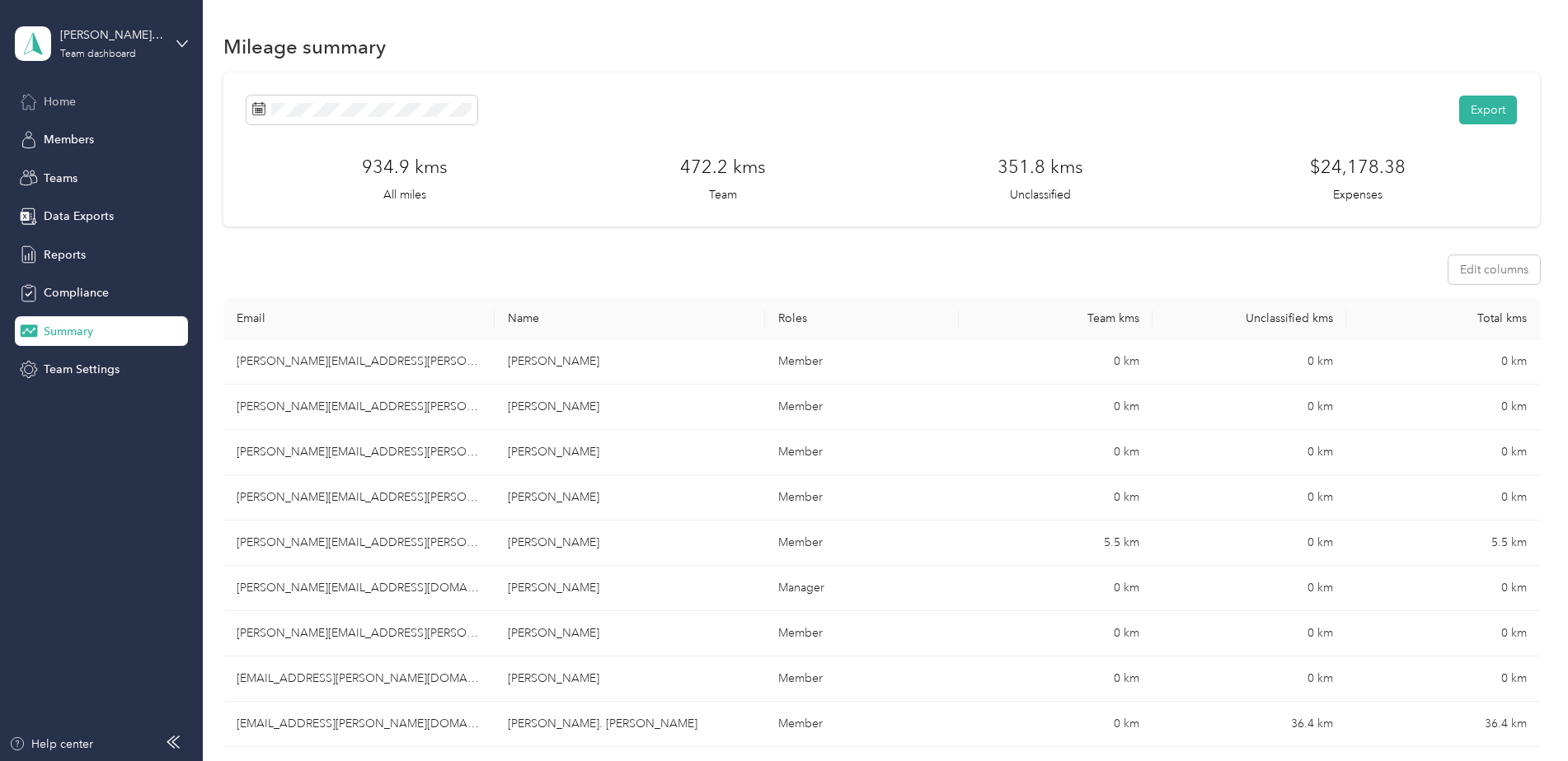
click at [81, 93] on div "Home" at bounding box center [101, 101] width 173 height 29
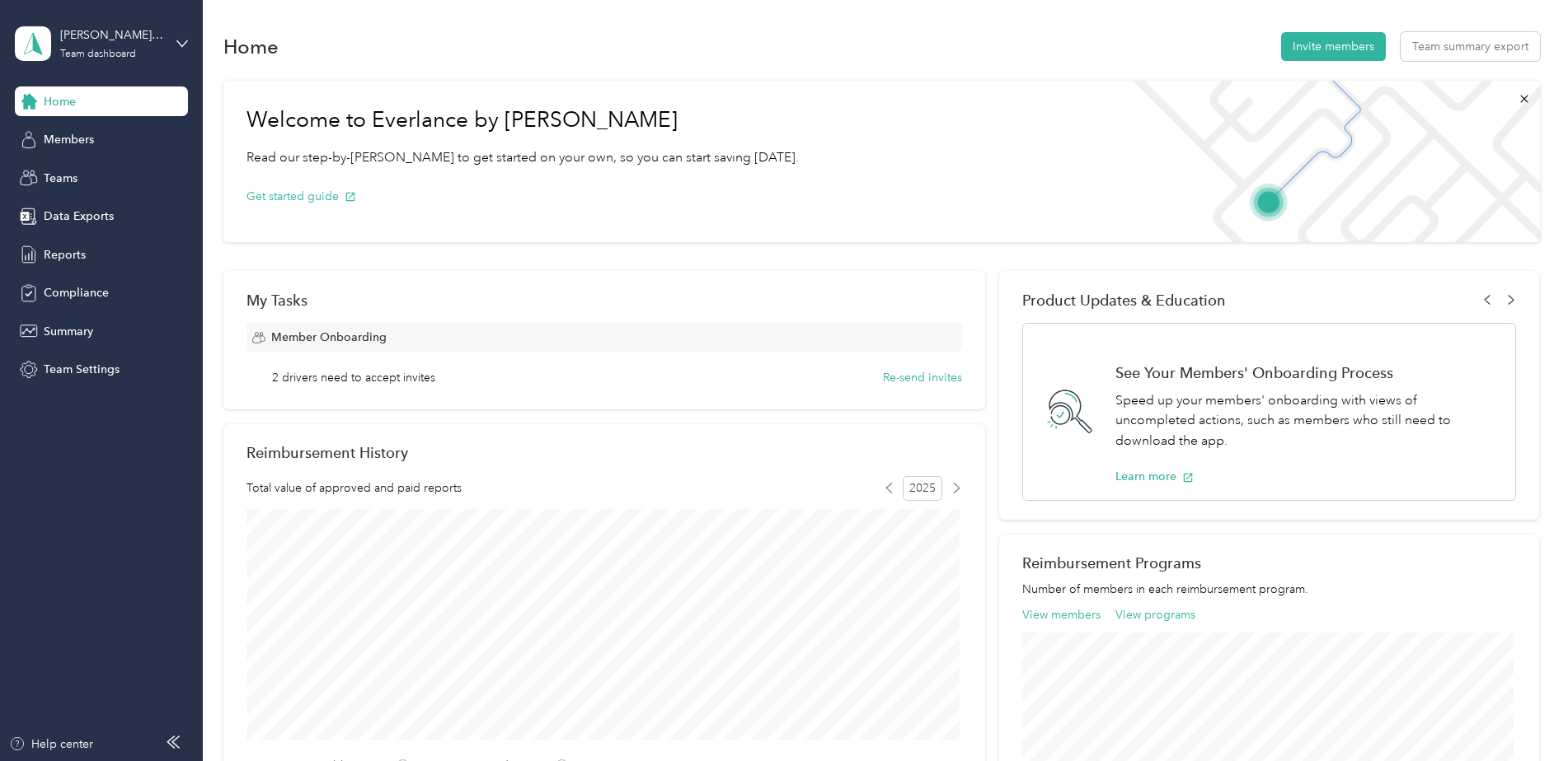
scroll to position [165, 0]
